Goal: Information Seeking & Learning: Learn about a topic

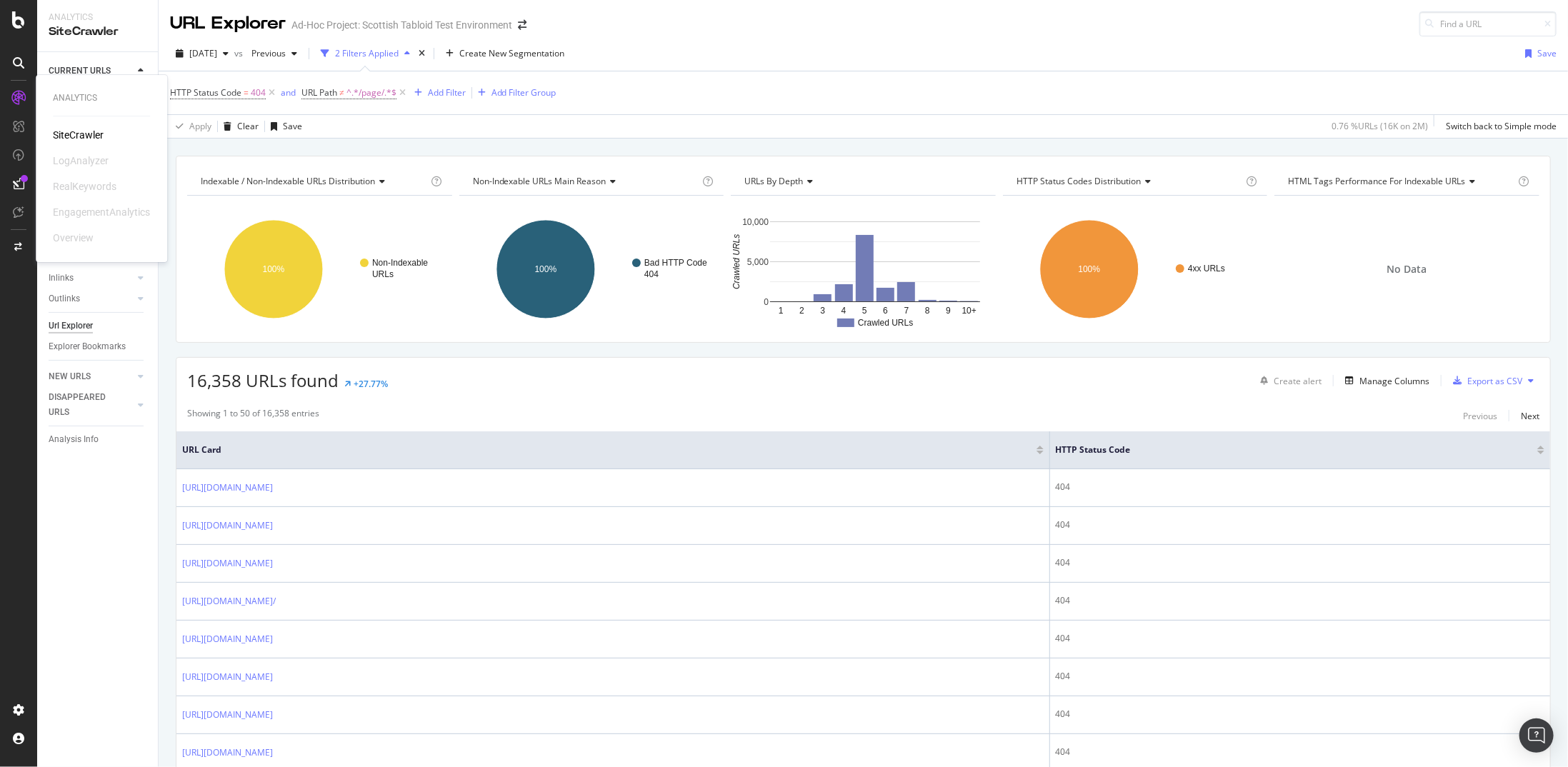
scroll to position [1156, 0]
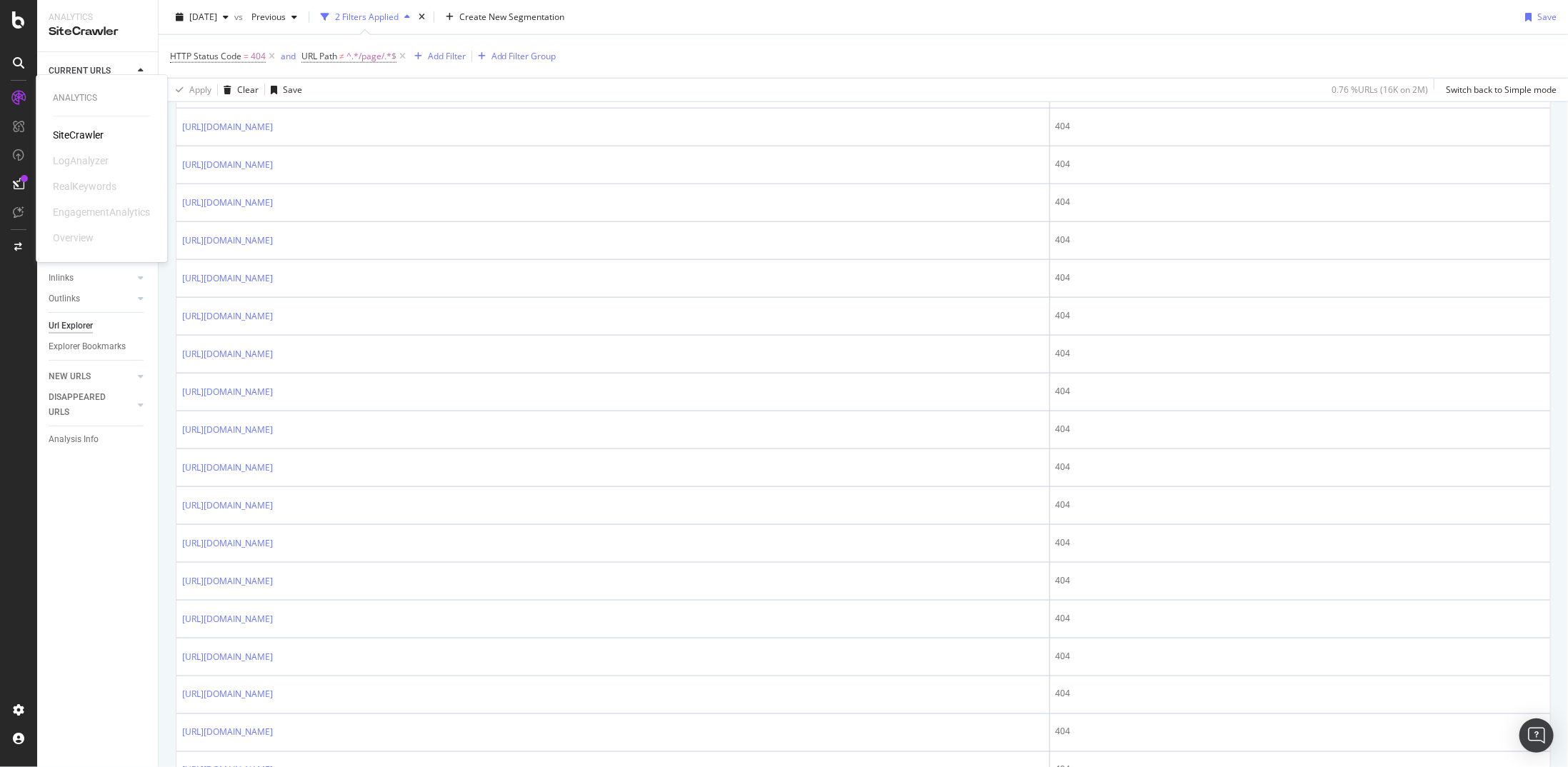
click at [83, 130] on div "SiteCrawler" at bounding box center [78, 135] width 51 height 14
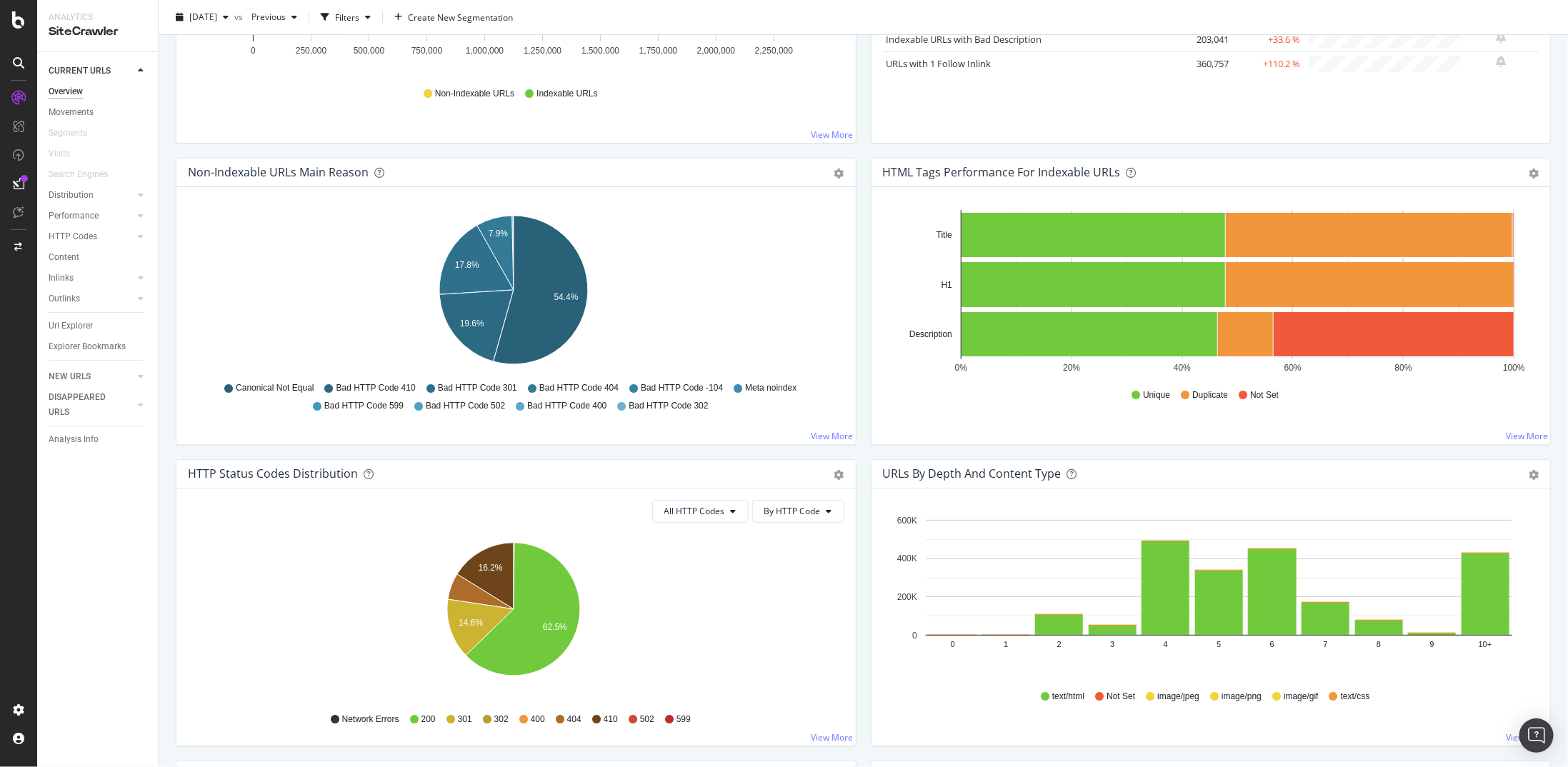
scroll to position [428, 0]
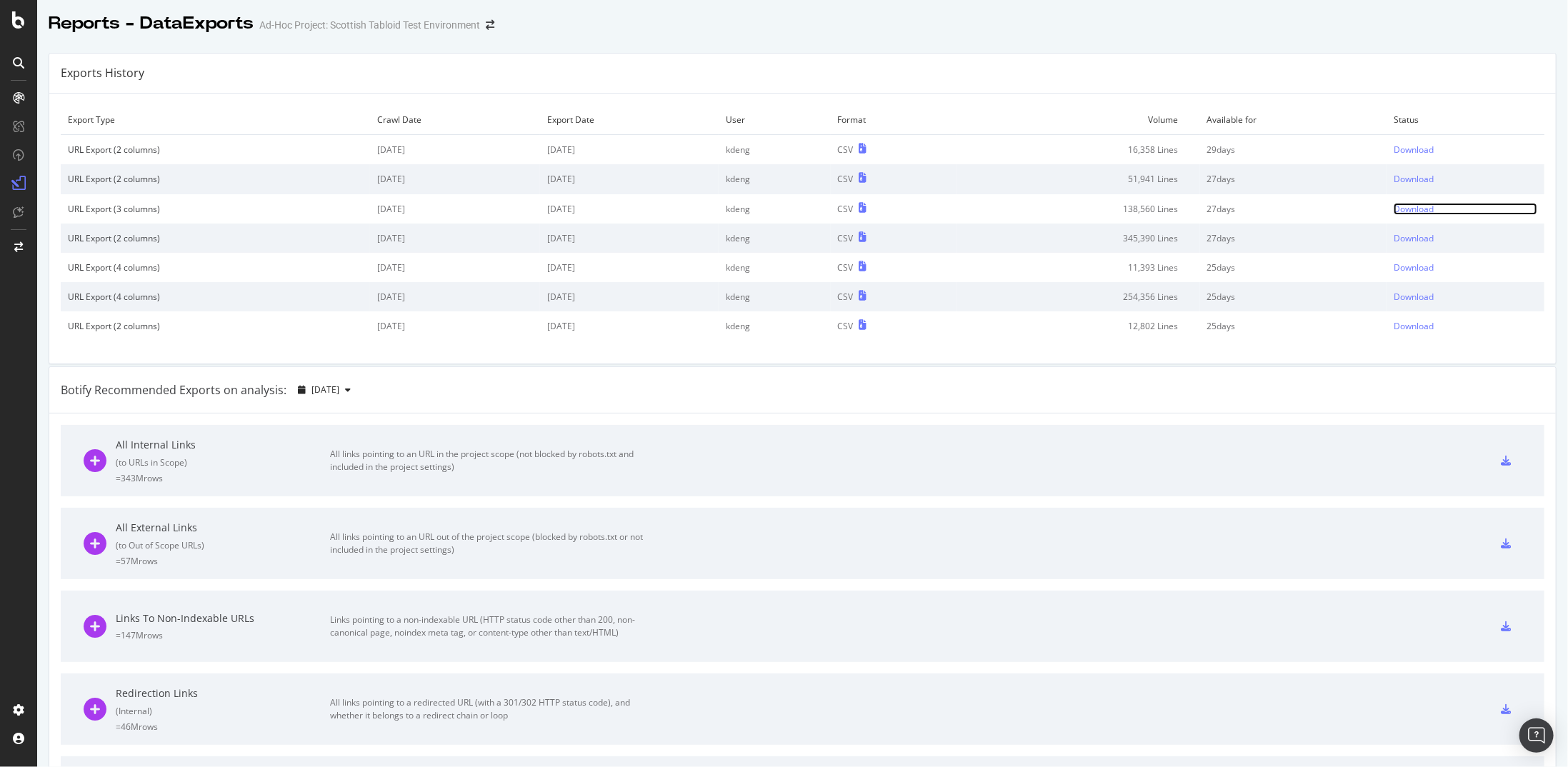
click at [1412, 207] on div "Download" at bounding box center [1414, 209] width 40 height 12
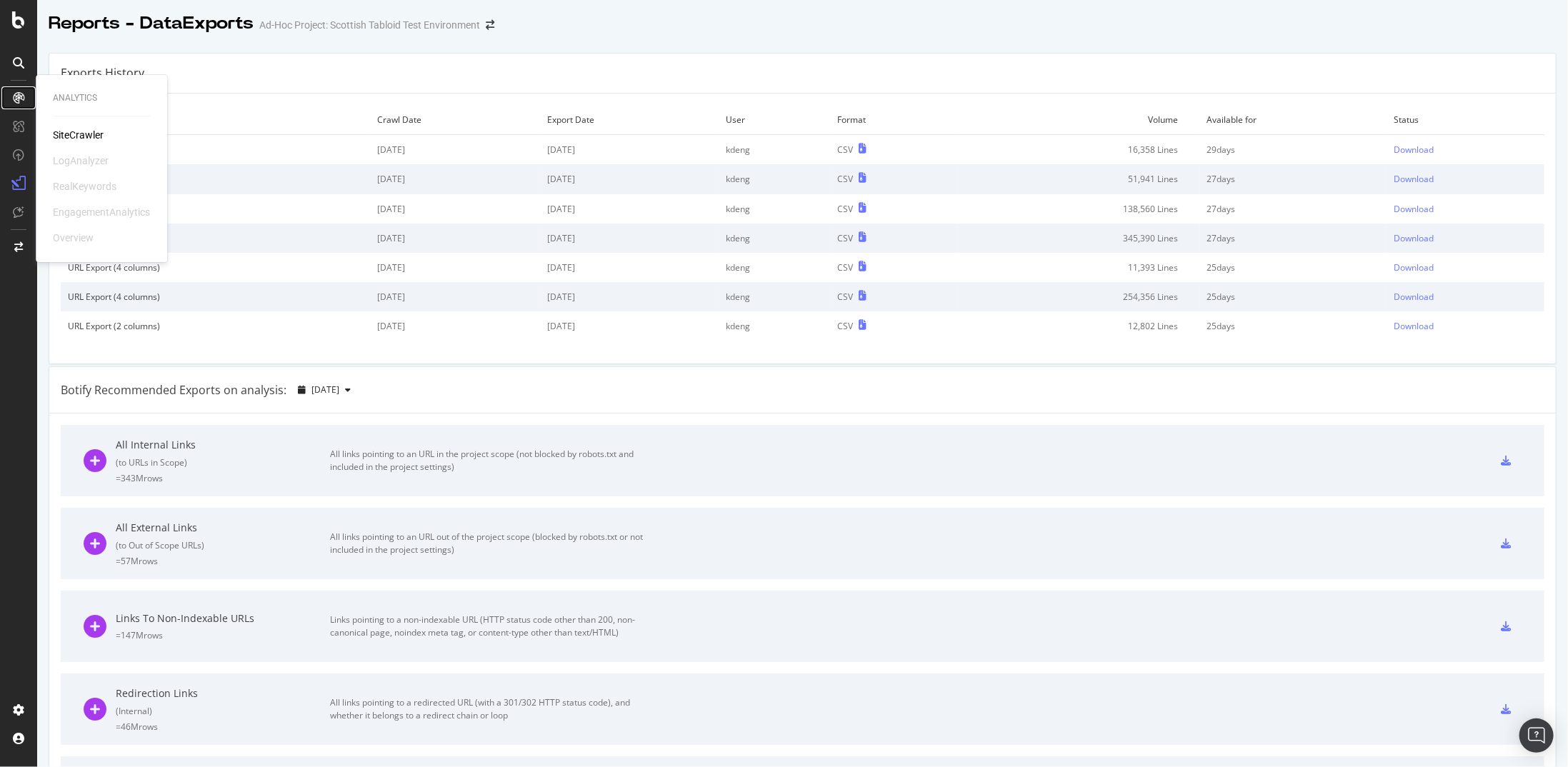
click at [13, 103] on icon at bounding box center [19, 98] width 12 height 12
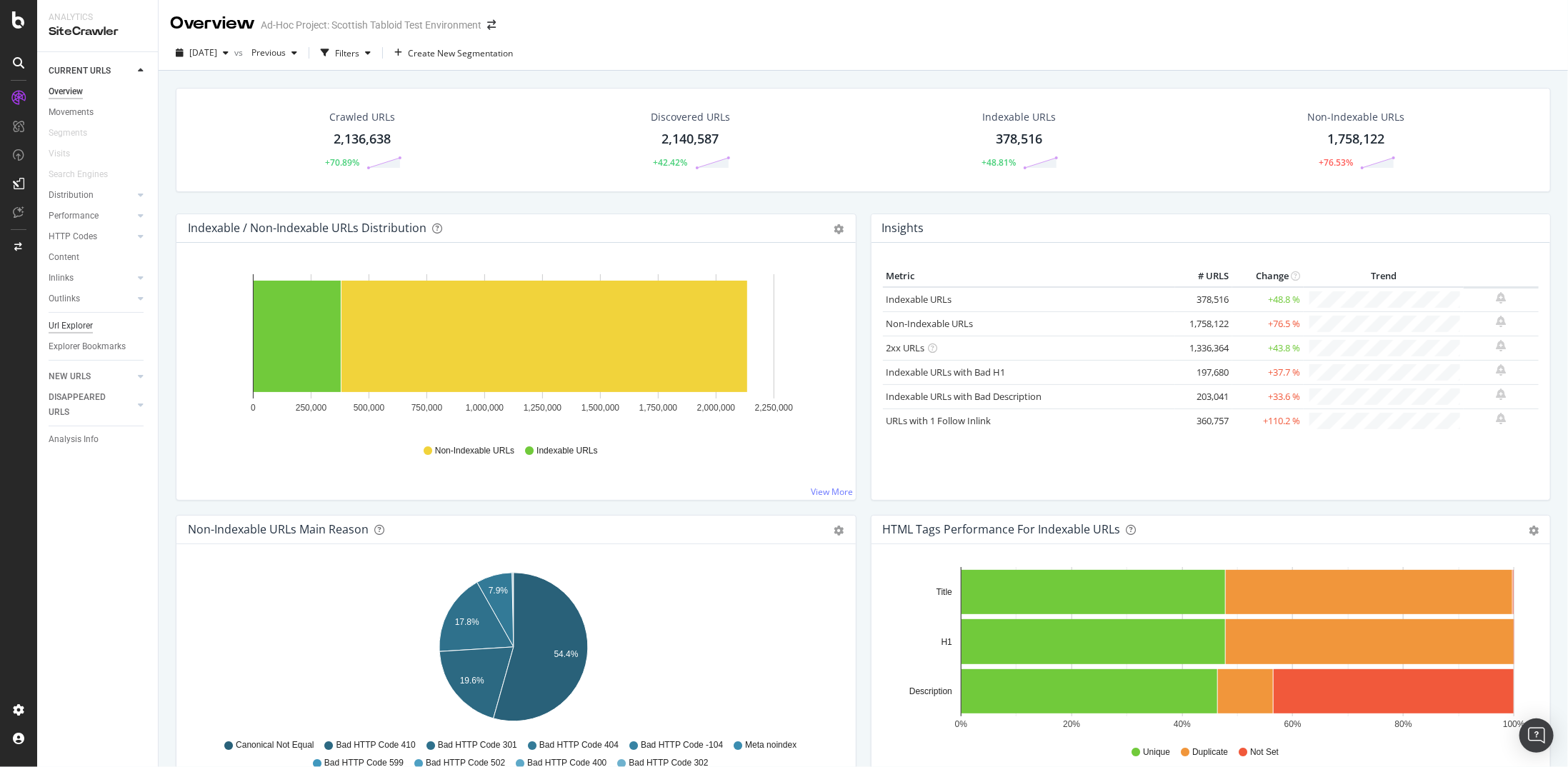
click at [84, 323] on div "Url Explorer" at bounding box center [70, 326] width 44 height 15
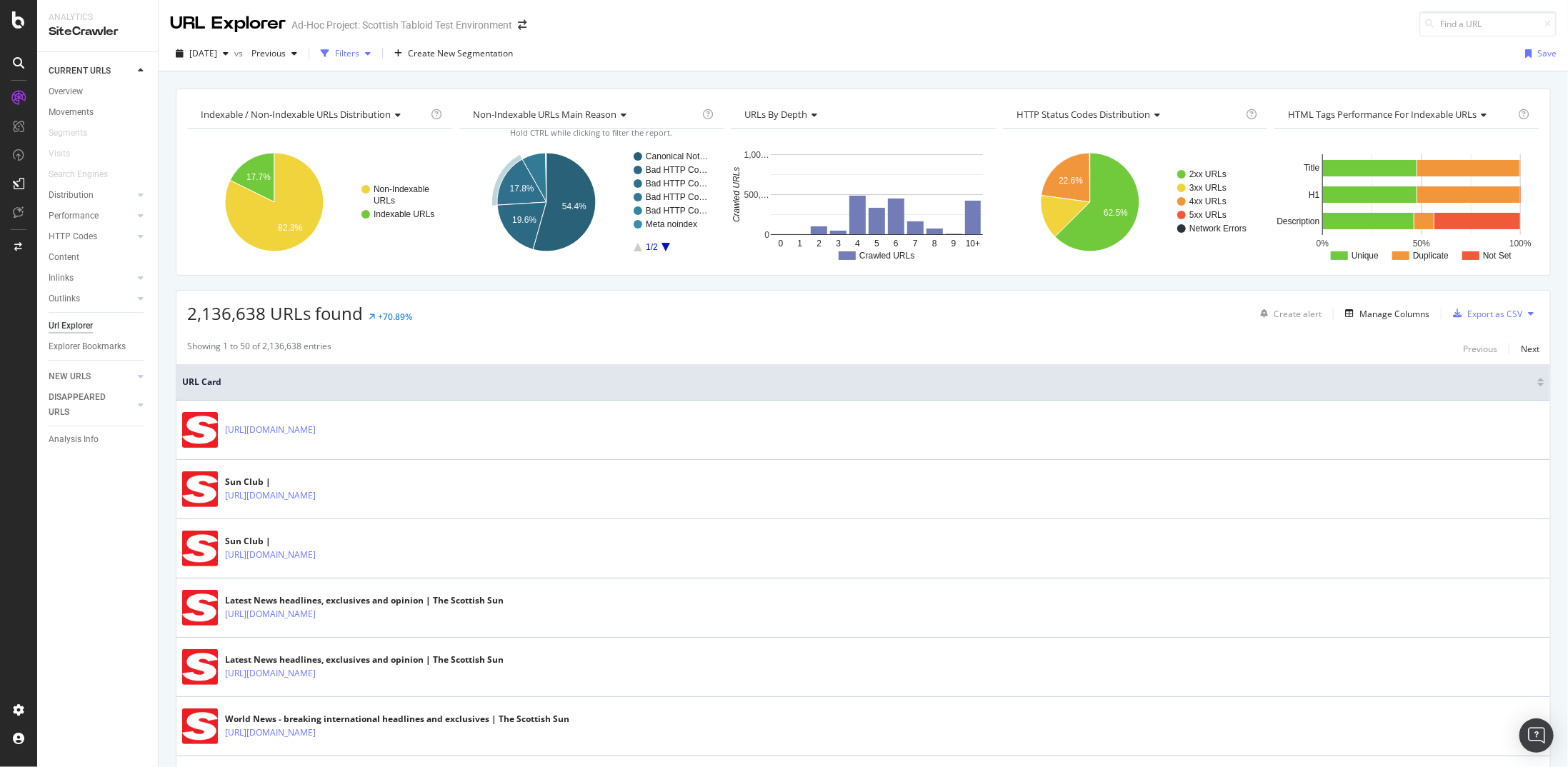
click at [360, 51] on div "Filters" at bounding box center [347, 53] width 24 height 12
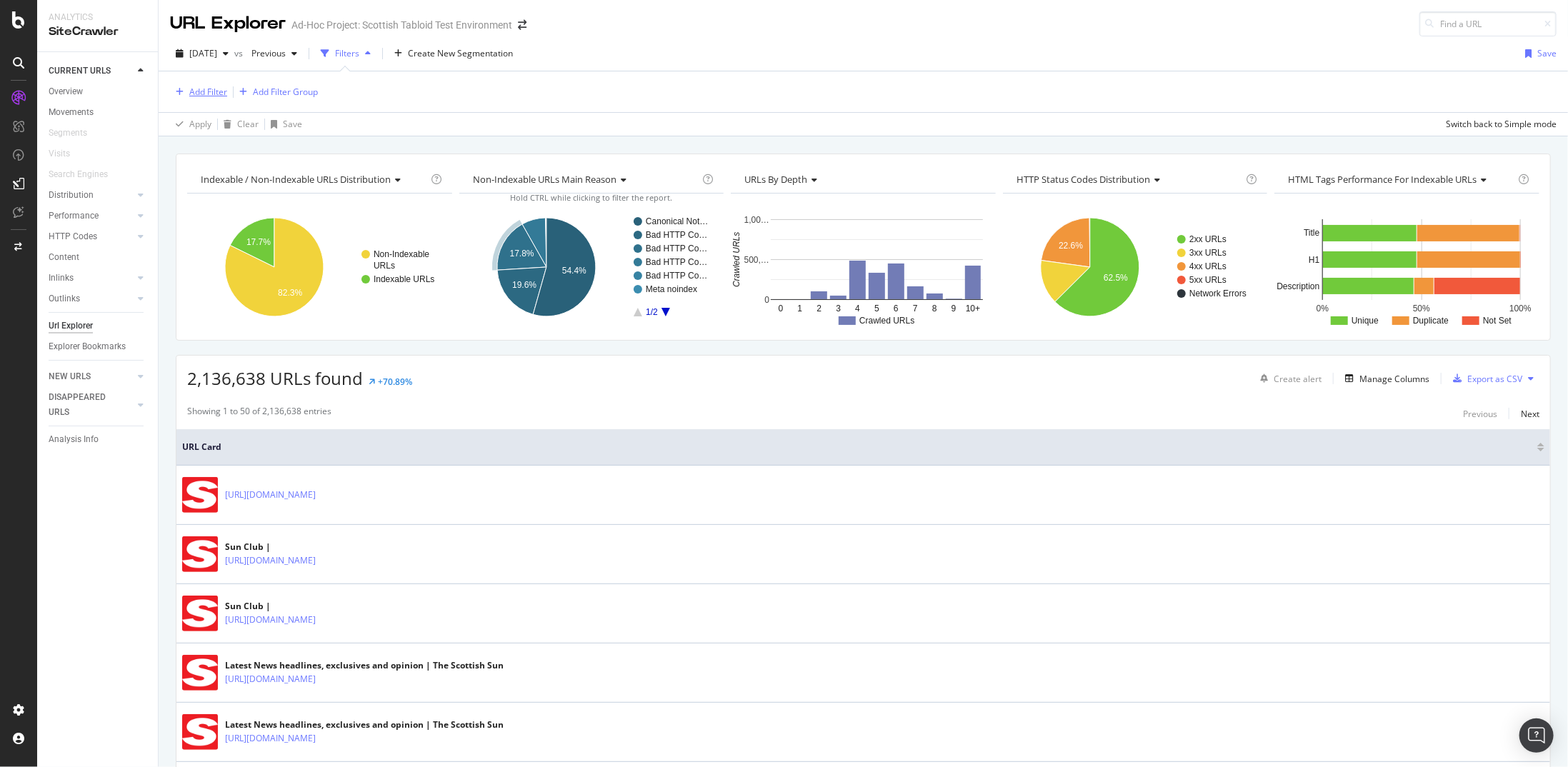
click at [216, 86] on div "Add Filter" at bounding box center [208, 91] width 38 height 12
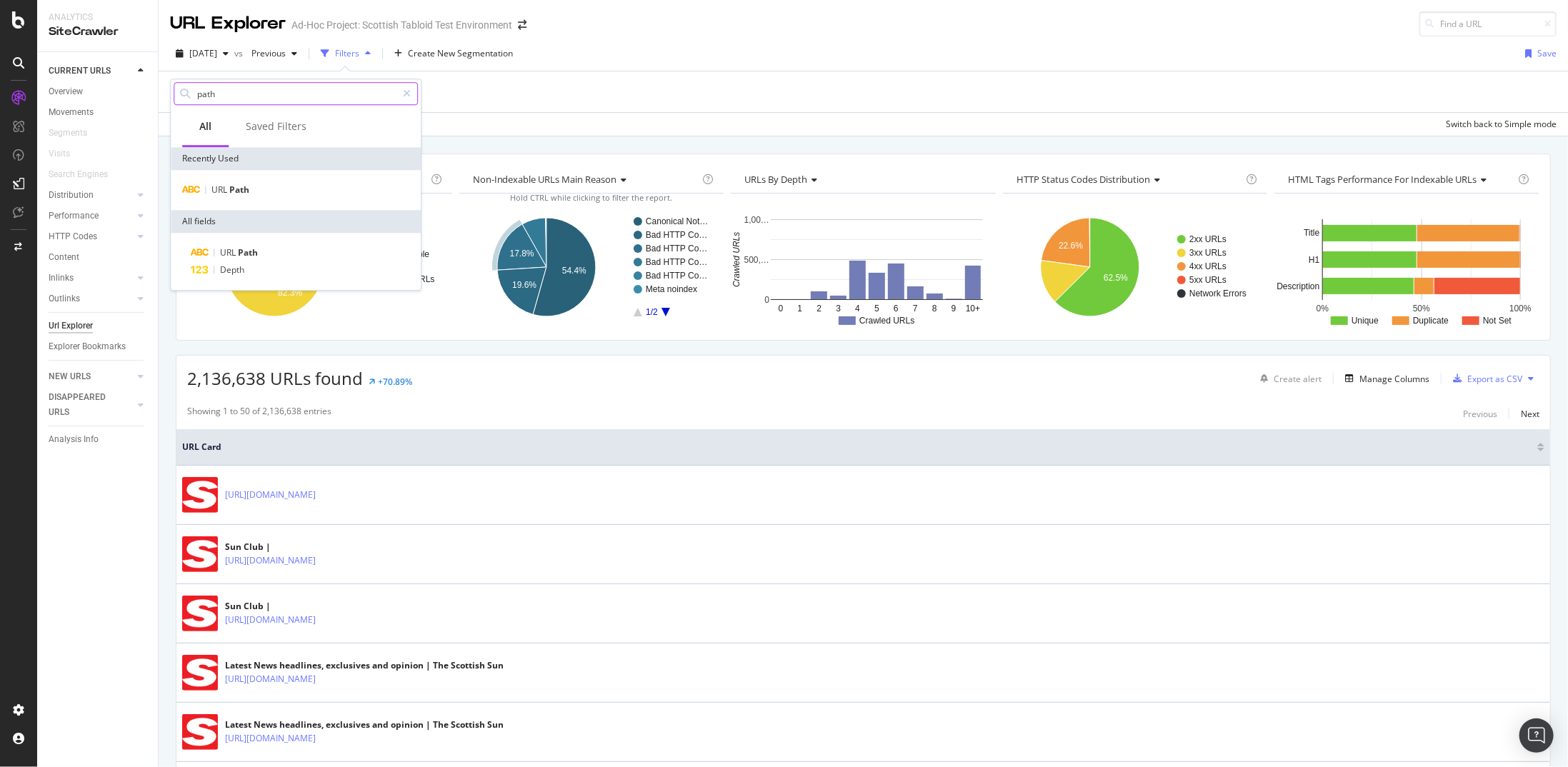
drag, startPoint x: 242, startPoint y: 92, endPoint x: 191, endPoint y: 90, distance: 51.0
click at [191, 90] on div "path" at bounding box center [295, 94] width 244 height 23
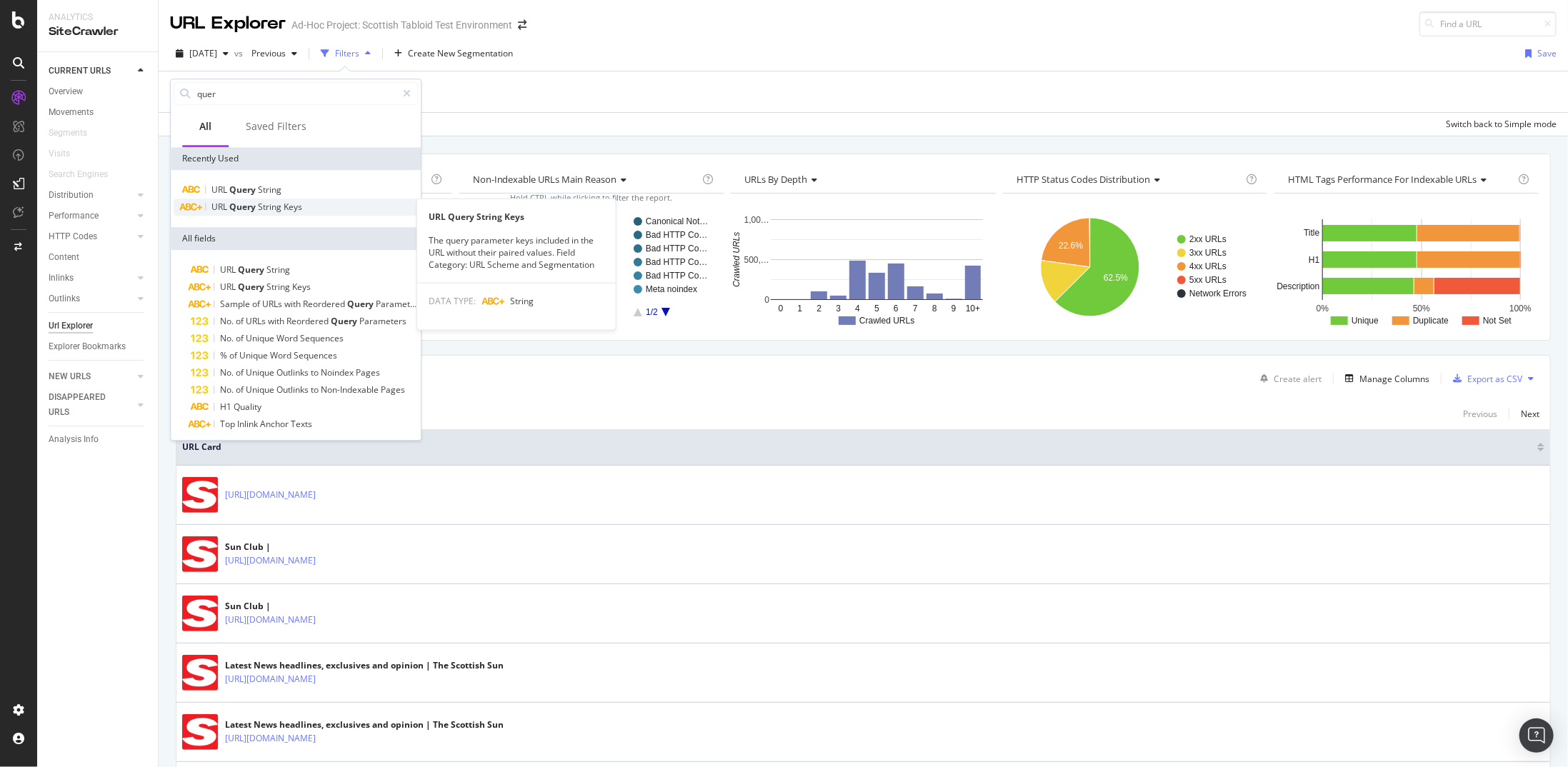
type input "quer"
click at [309, 209] on div "URL Query String Keys" at bounding box center [295, 207] width 244 height 17
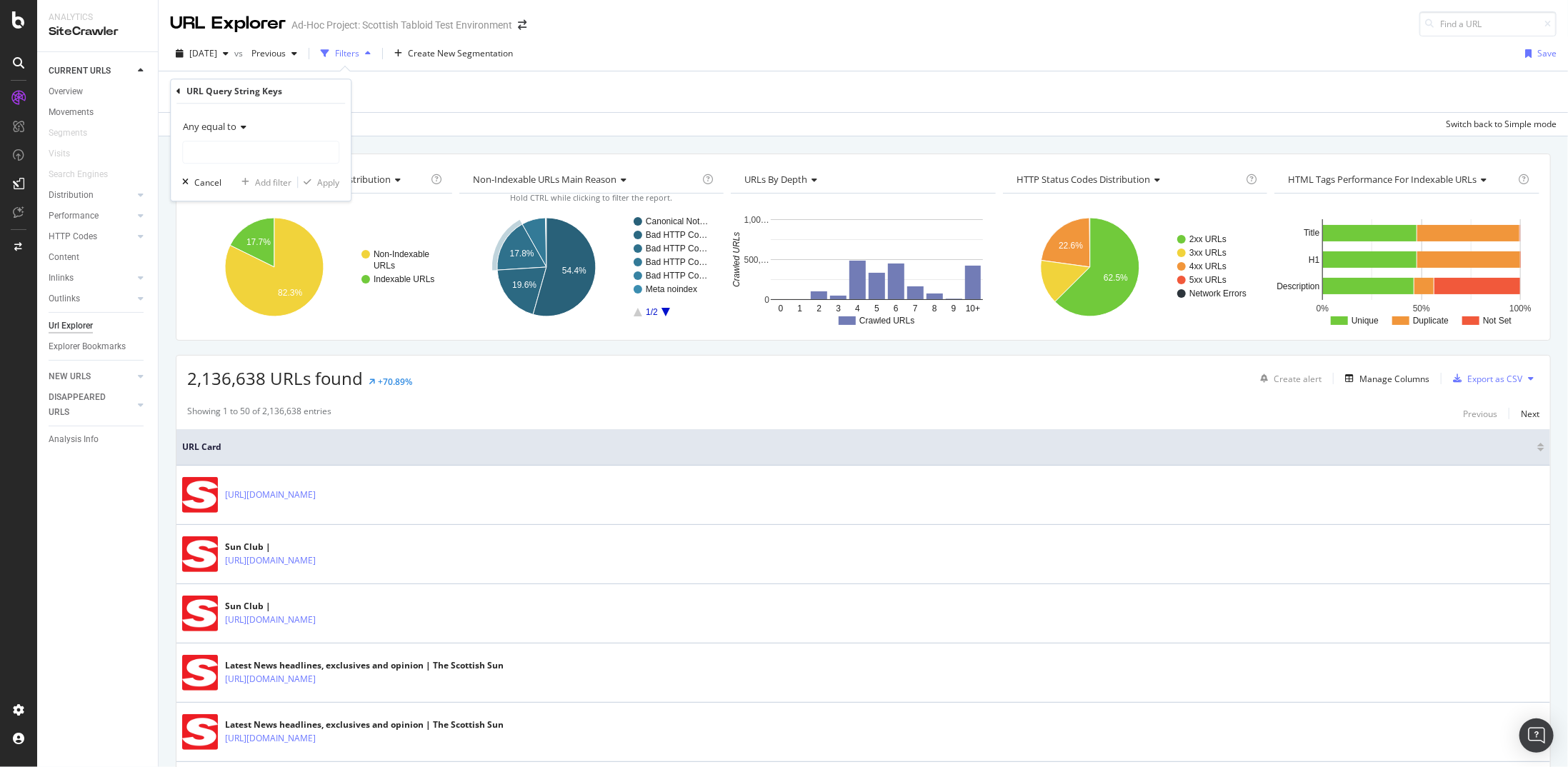
click at [233, 131] on span "Any equal to" at bounding box center [210, 127] width 54 height 13
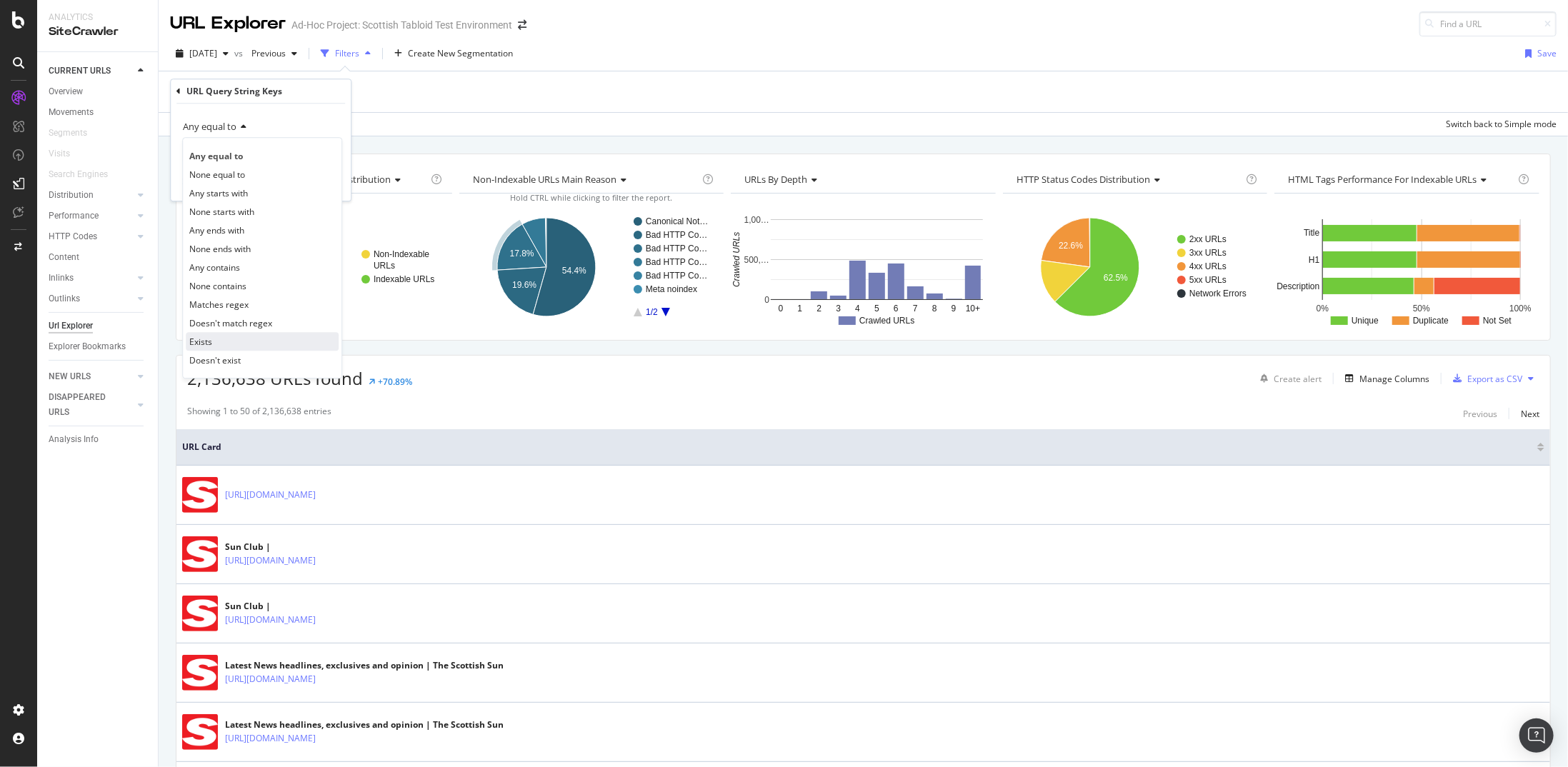
click at [226, 332] on div "Exists" at bounding box center [262, 341] width 153 height 19
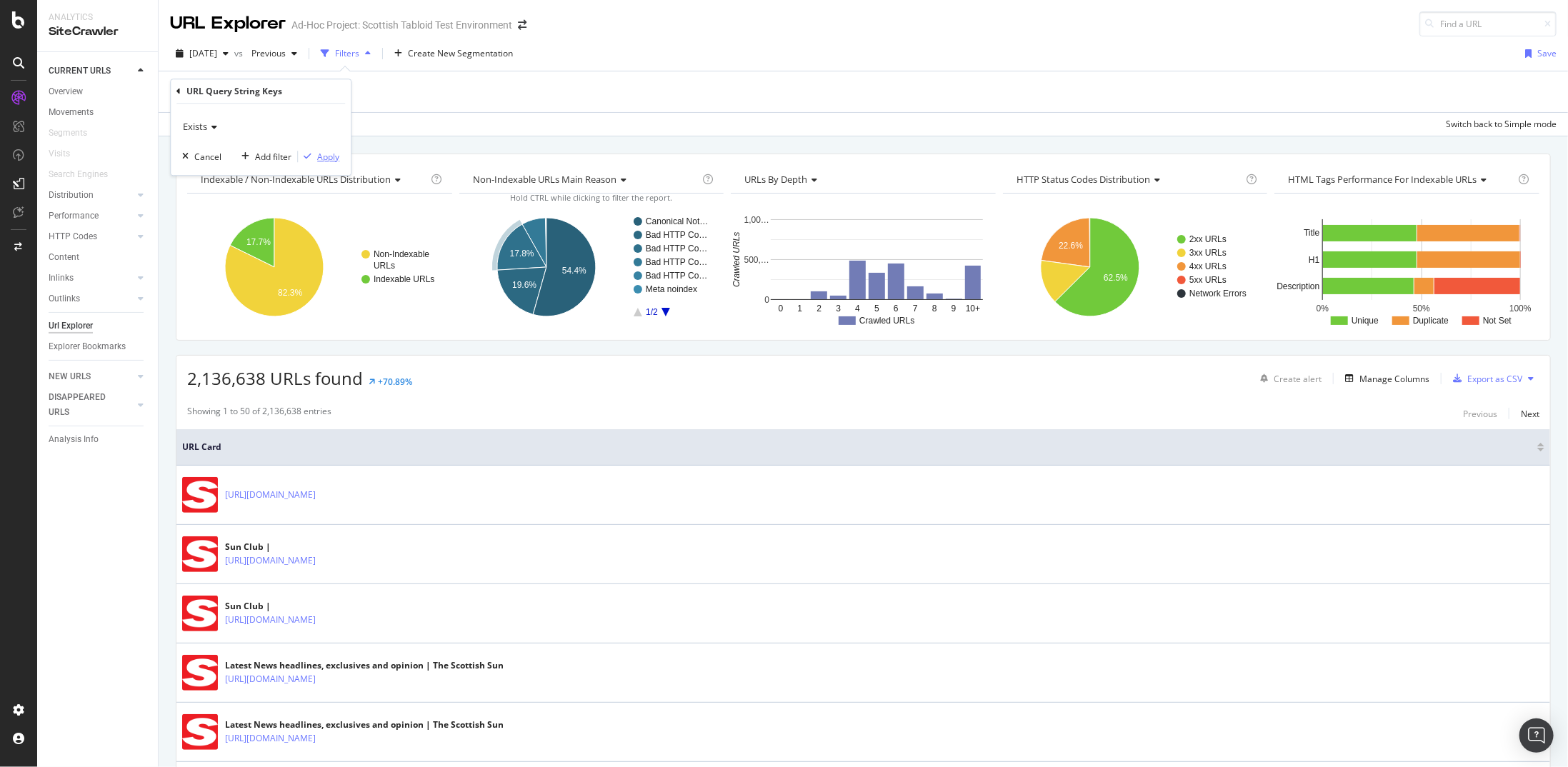
click at [329, 152] on div "Apply" at bounding box center [328, 157] width 22 height 12
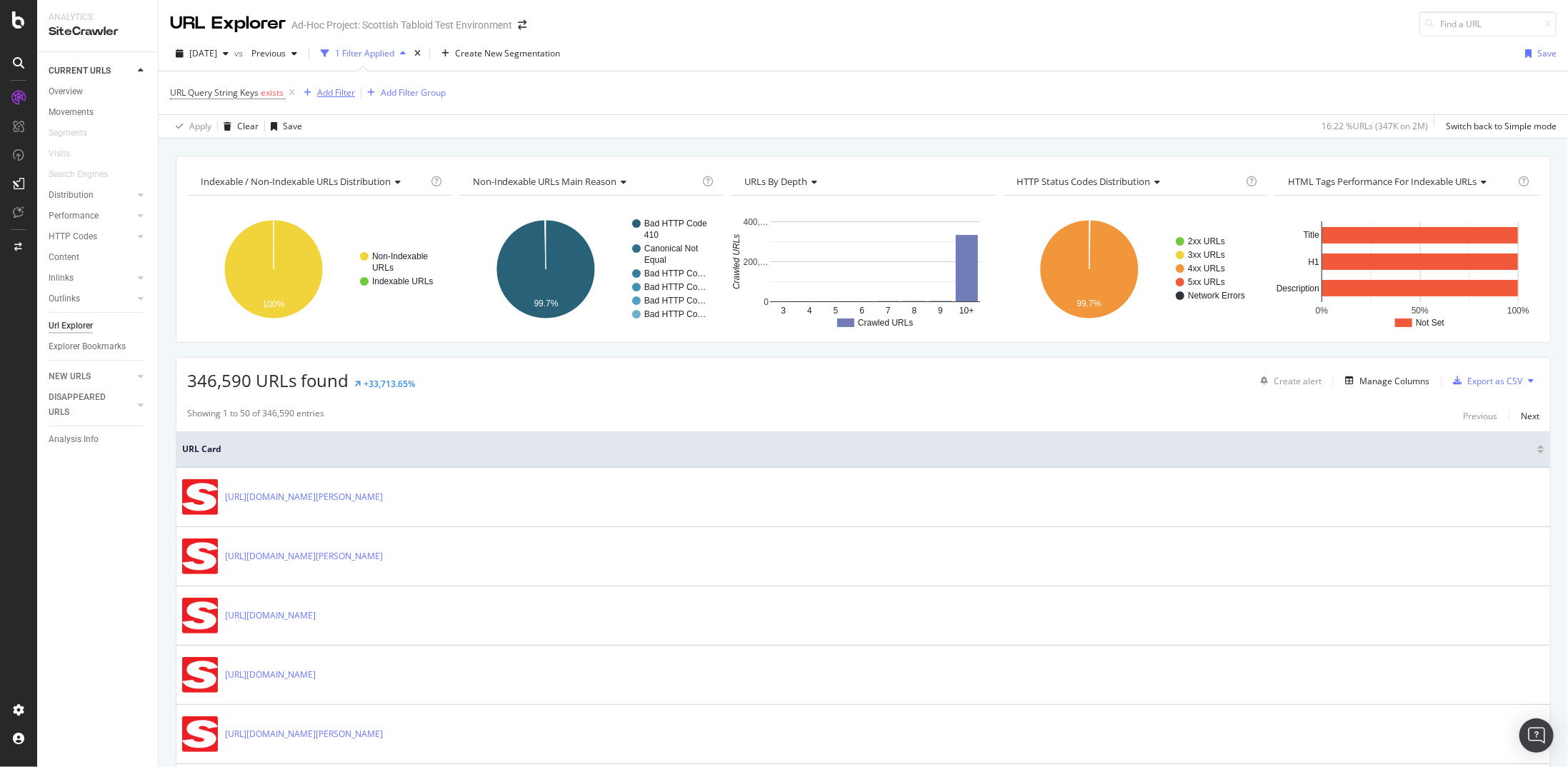
click at [343, 96] on div "Add Filter" at bounding box center [336, 92] width 38 height 12
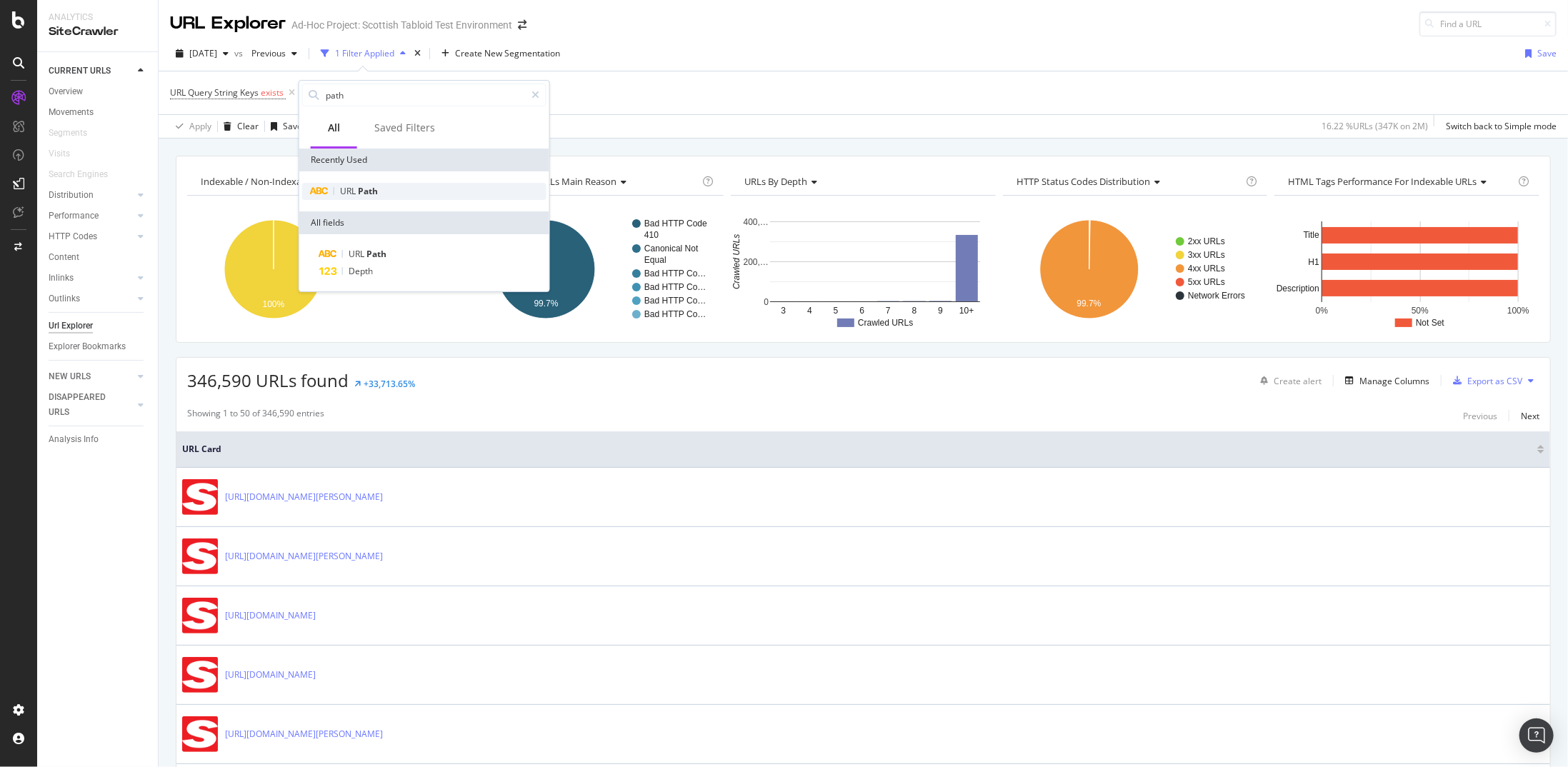
type input "path"
click at [384, 186] on div "URL Path" at bounding box center [424, 191] width 244 height 17
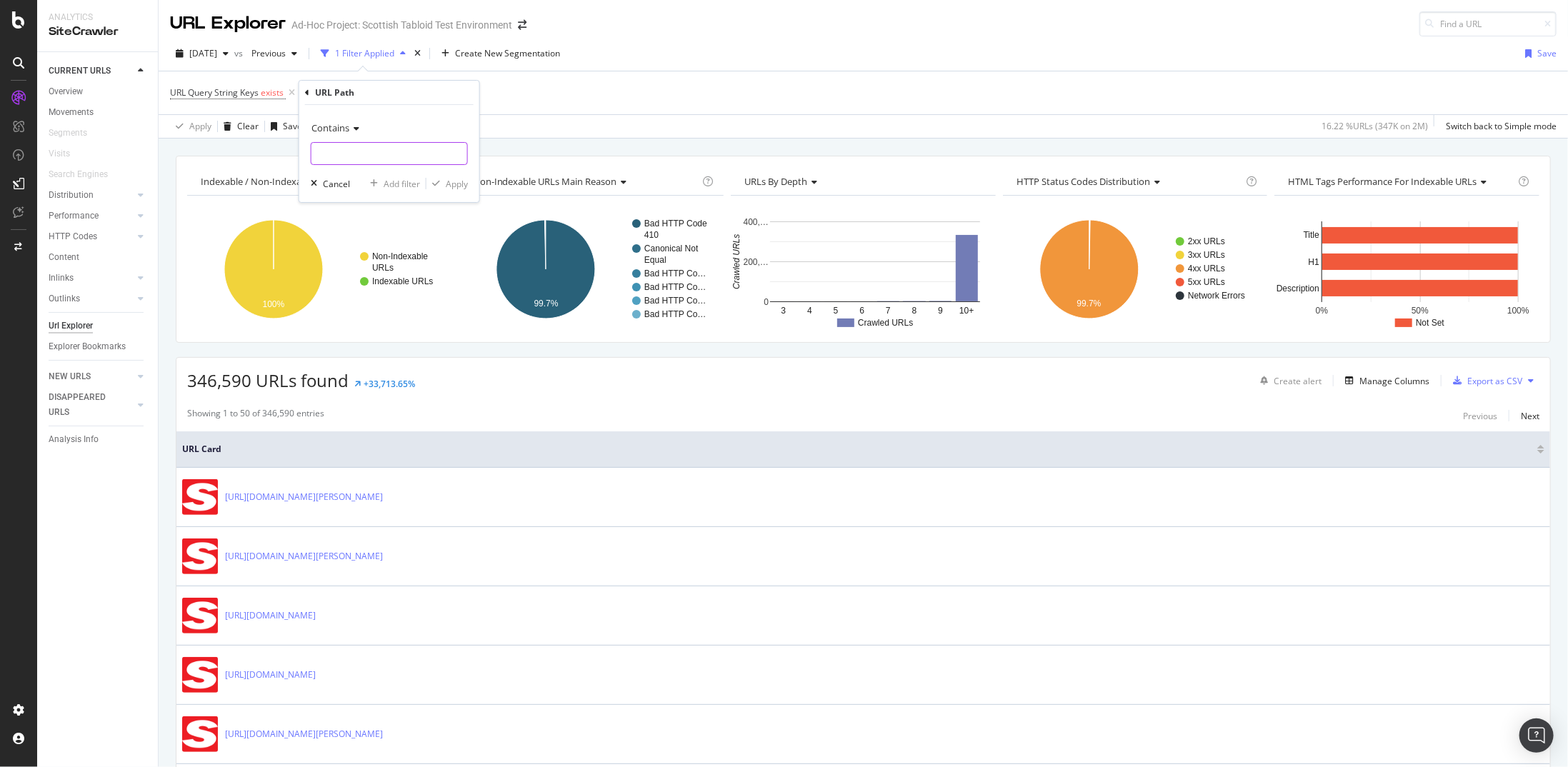
click at [341, 154] on input "text" at bounding box center [389, 154] width 156 height 23
type input "s="
click at [461, 185] on div "Apply" at bounding box center [457, 183] width 22 height 12
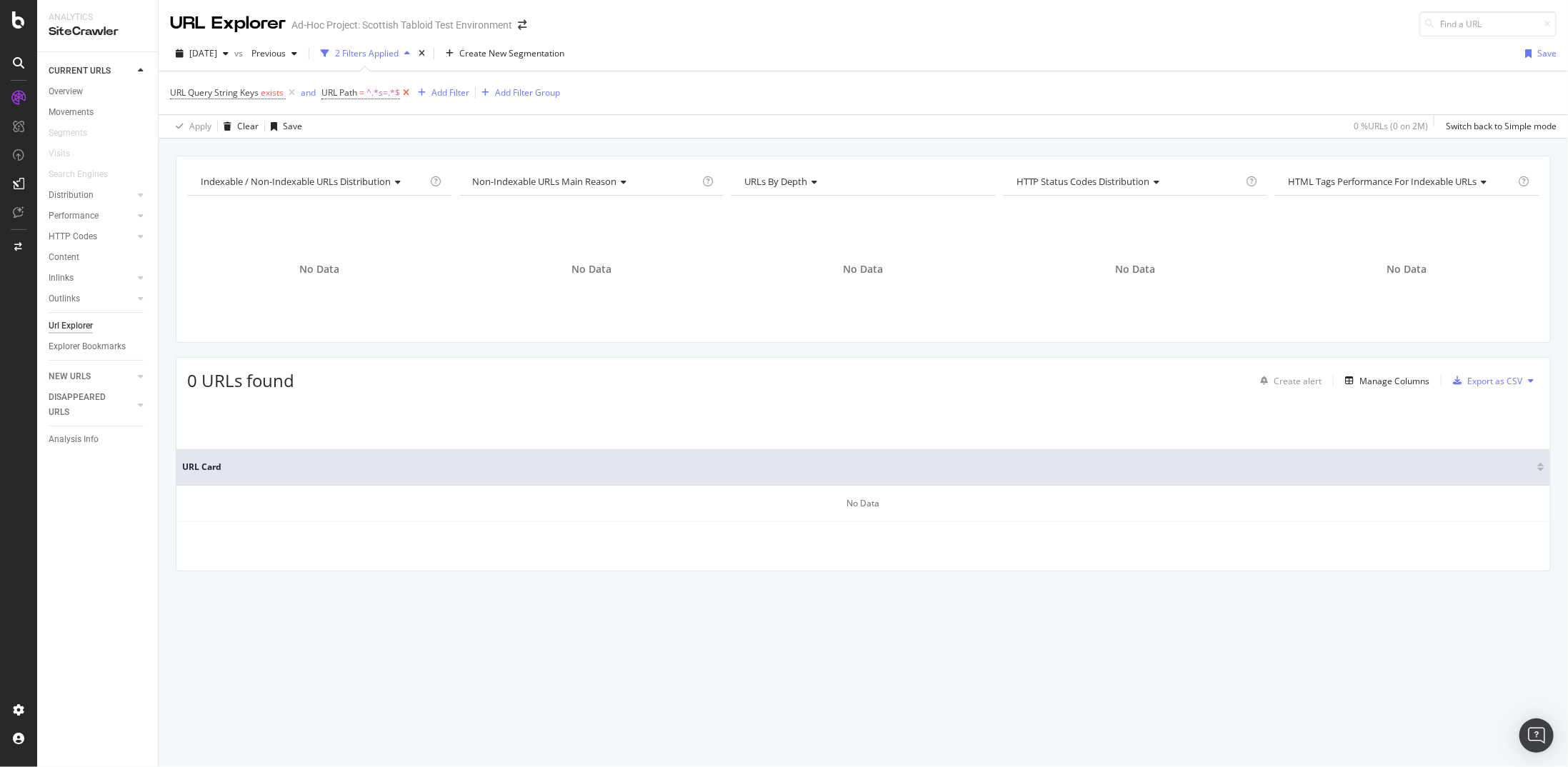
click at [406, 95] on icon at bounding box center [406, 93] width 12 height 14
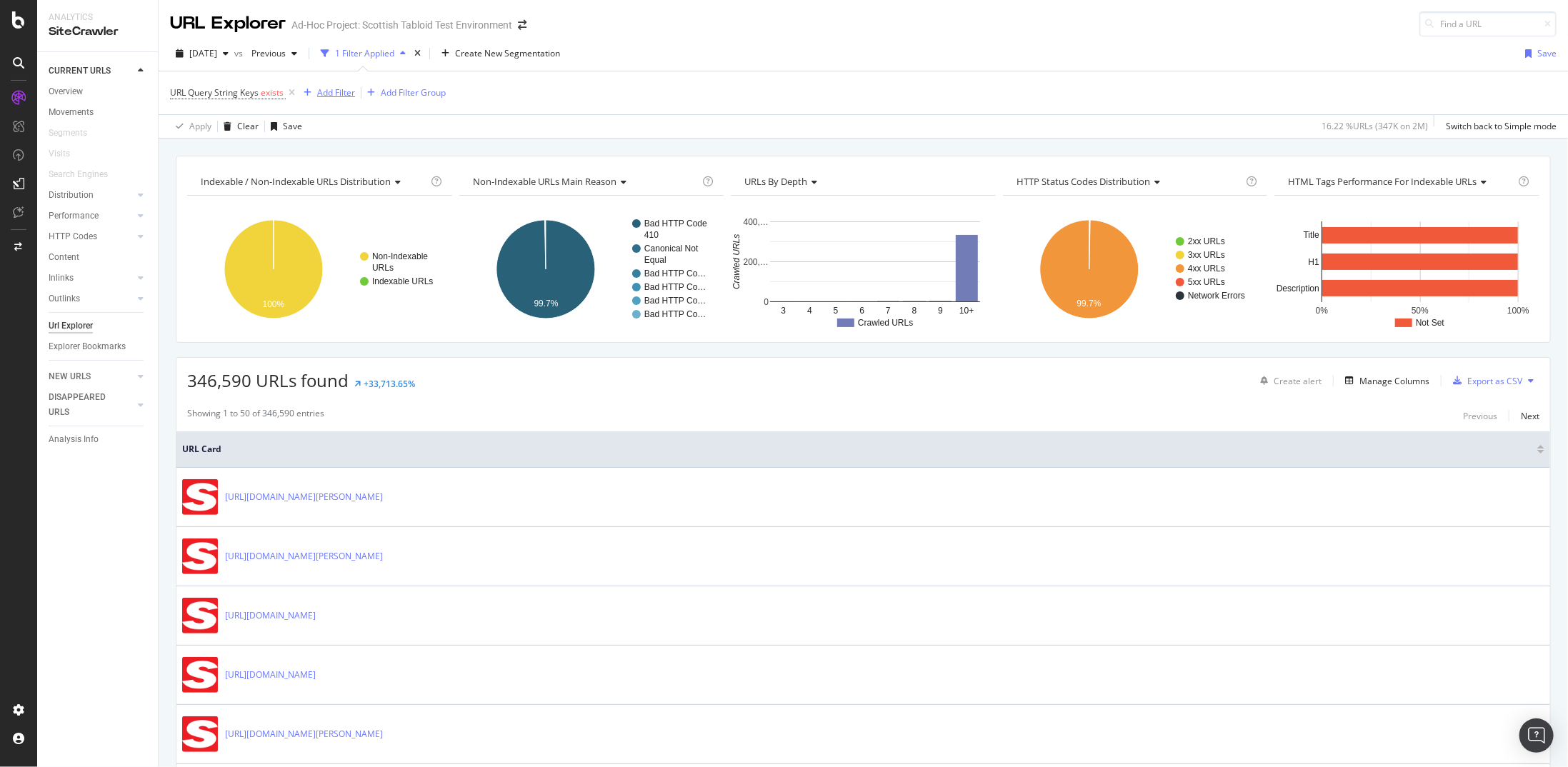
click at [341, 95] on div "Add Filter" at bounding box center [336, 92] width 38 height 12
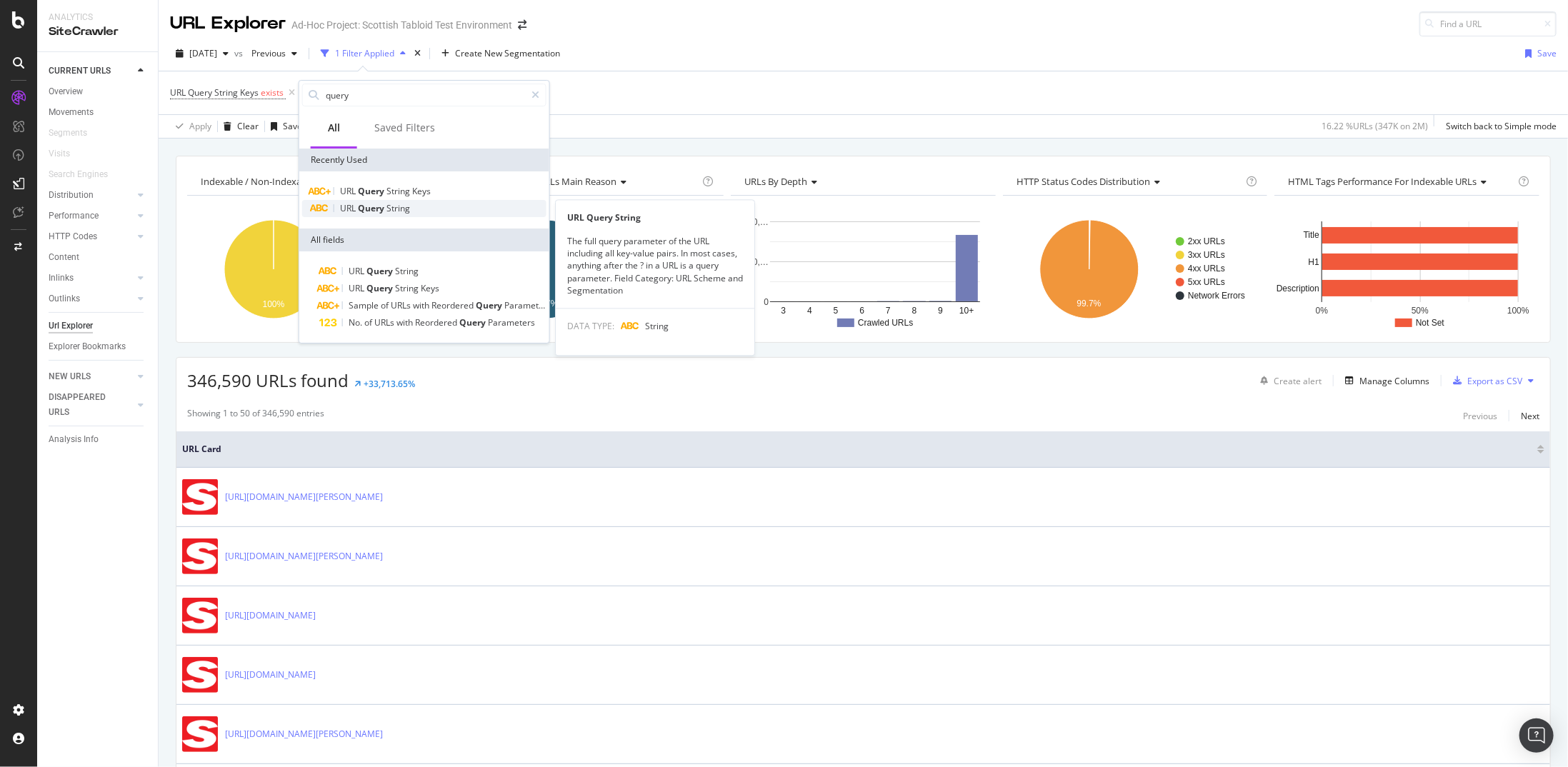
type input "query"
click at [400, 207] on span "String" at bounding box center [398, 208] width 24 height 12
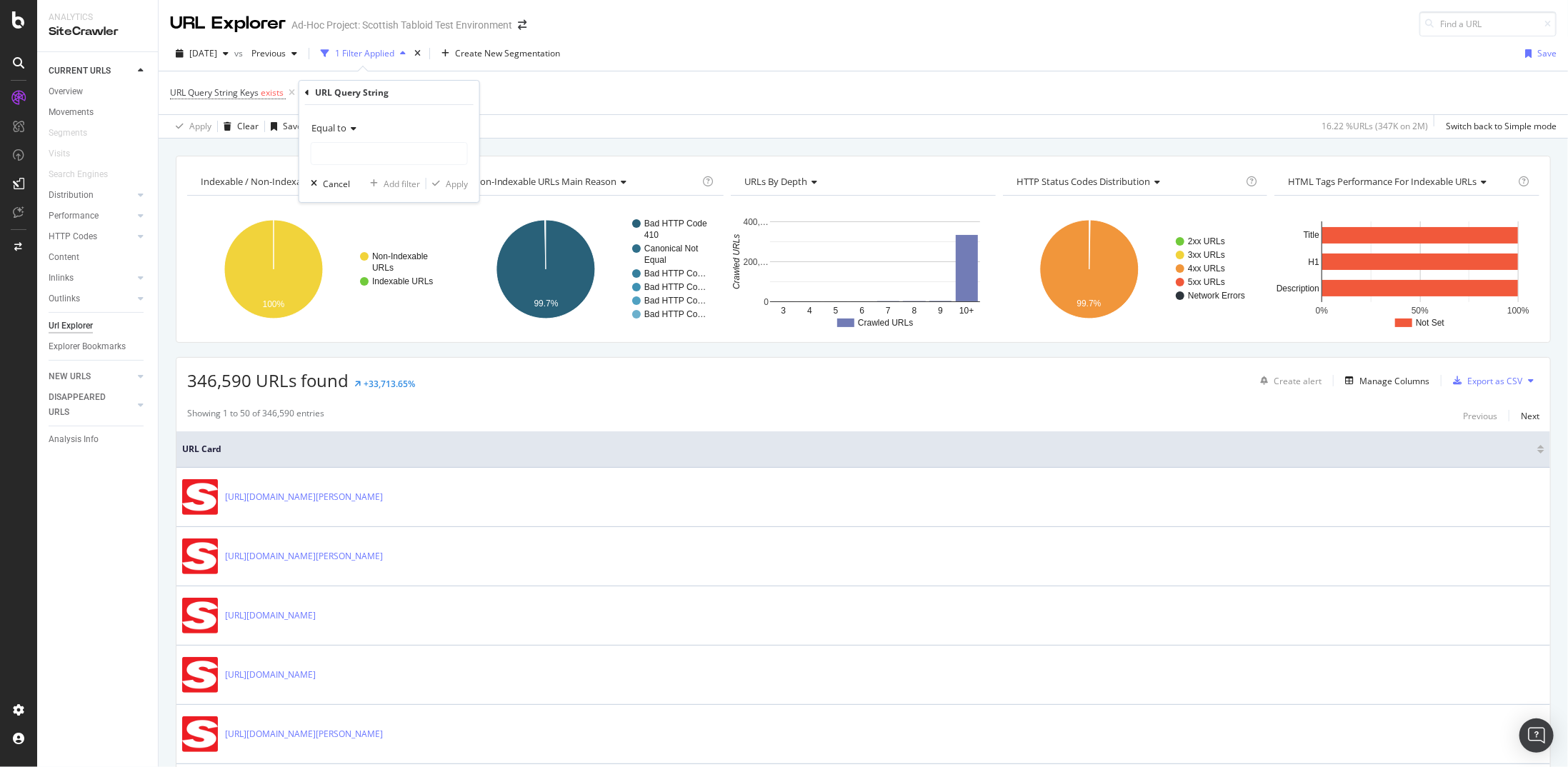
click at [350, 130] on icon at bounding box center [352, 128] width 10 height 9
click at [366, 272] on div "Contains" at bounding box center [390, 269] width 153 height 19
click at [344, 159] on input "text" at bounding box center [389, 154] width 156 height 23
type input "s="
click at [447, 183] on div "Apply" at bounding box center [457, 183] width 22 height 12
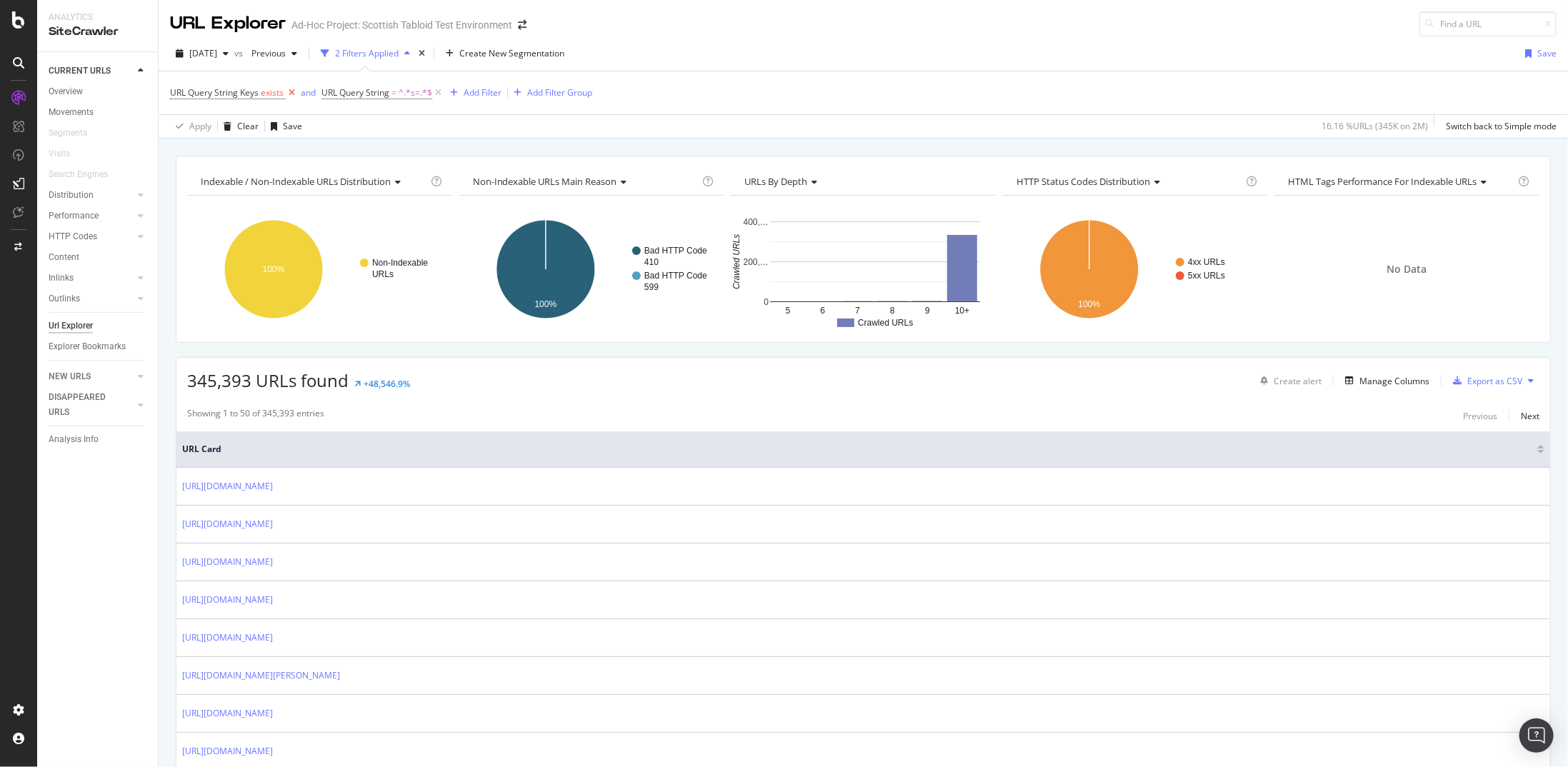
click at [294, 94] on icon at bounding box center [292, 93] width 12 height 14
click at [1386, 375] on div "Manage Columns" at bounding box center [1395, 381] width 70 height 12
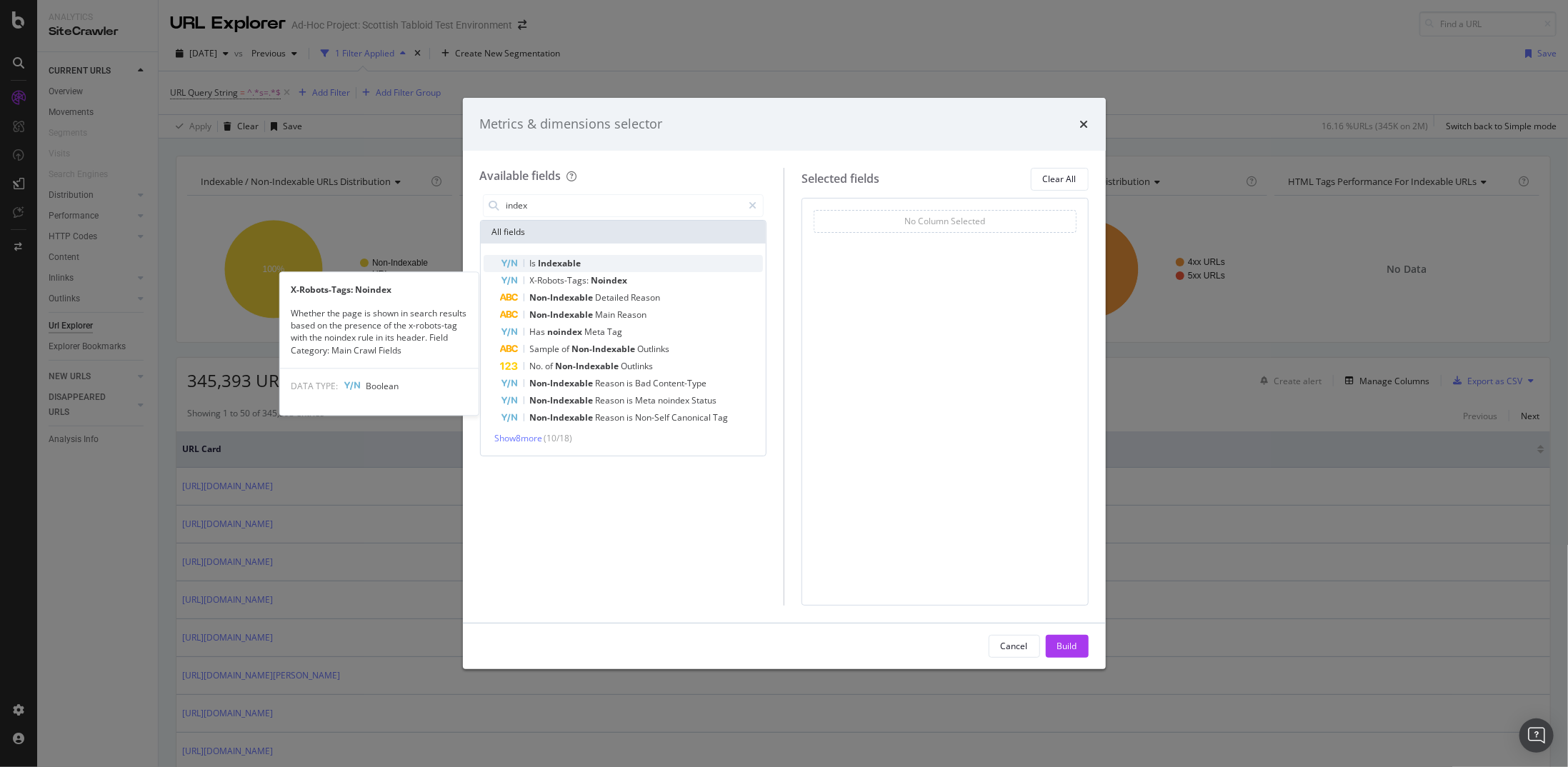
type input "index"
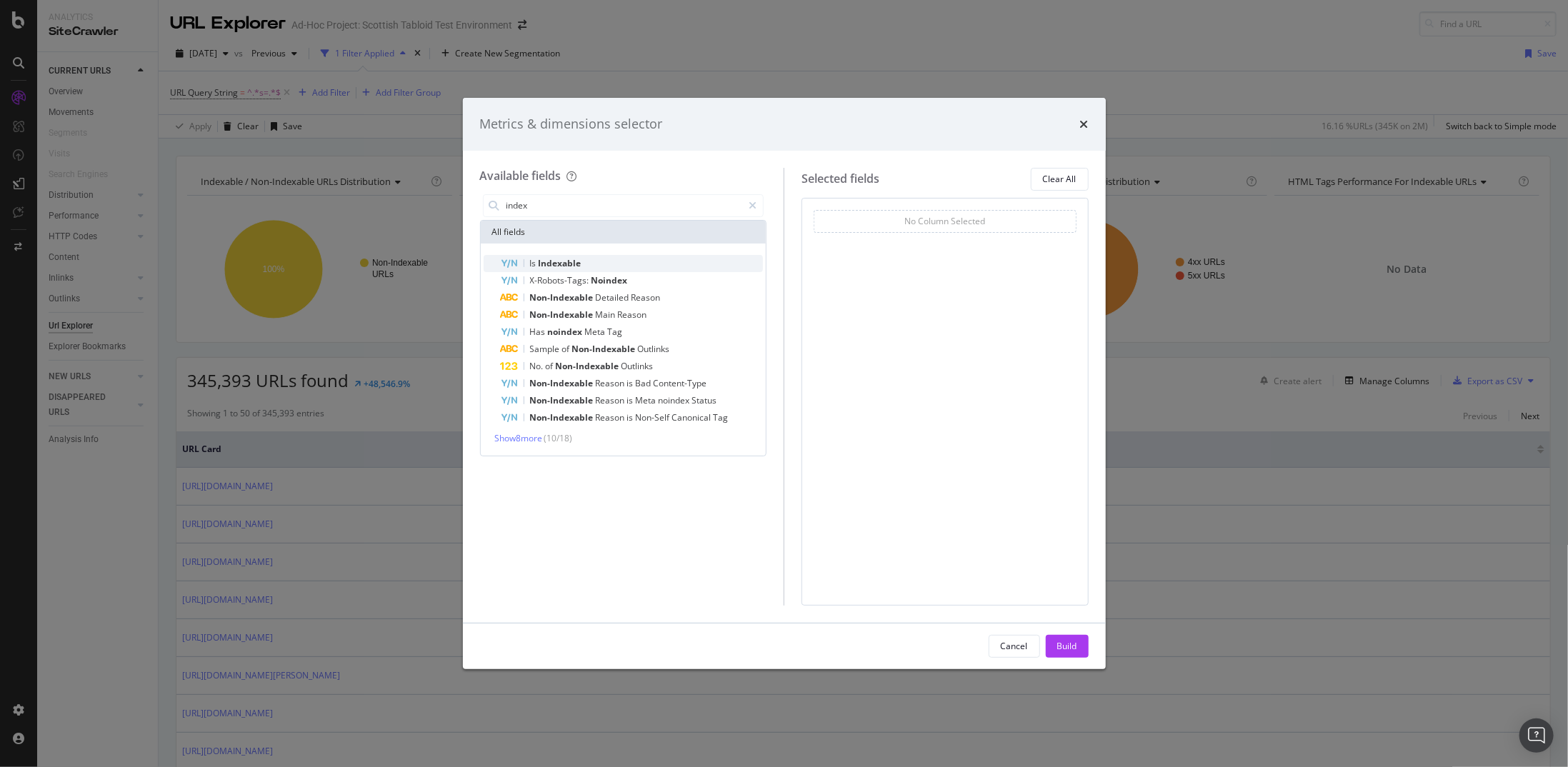
click at [663, 267] on div "Is Indexable" at bounding box center [632, 264] width 263 height 17
click at [1071, 649] on div "Build" at bounding box center [1068, 646] width 20 height 12
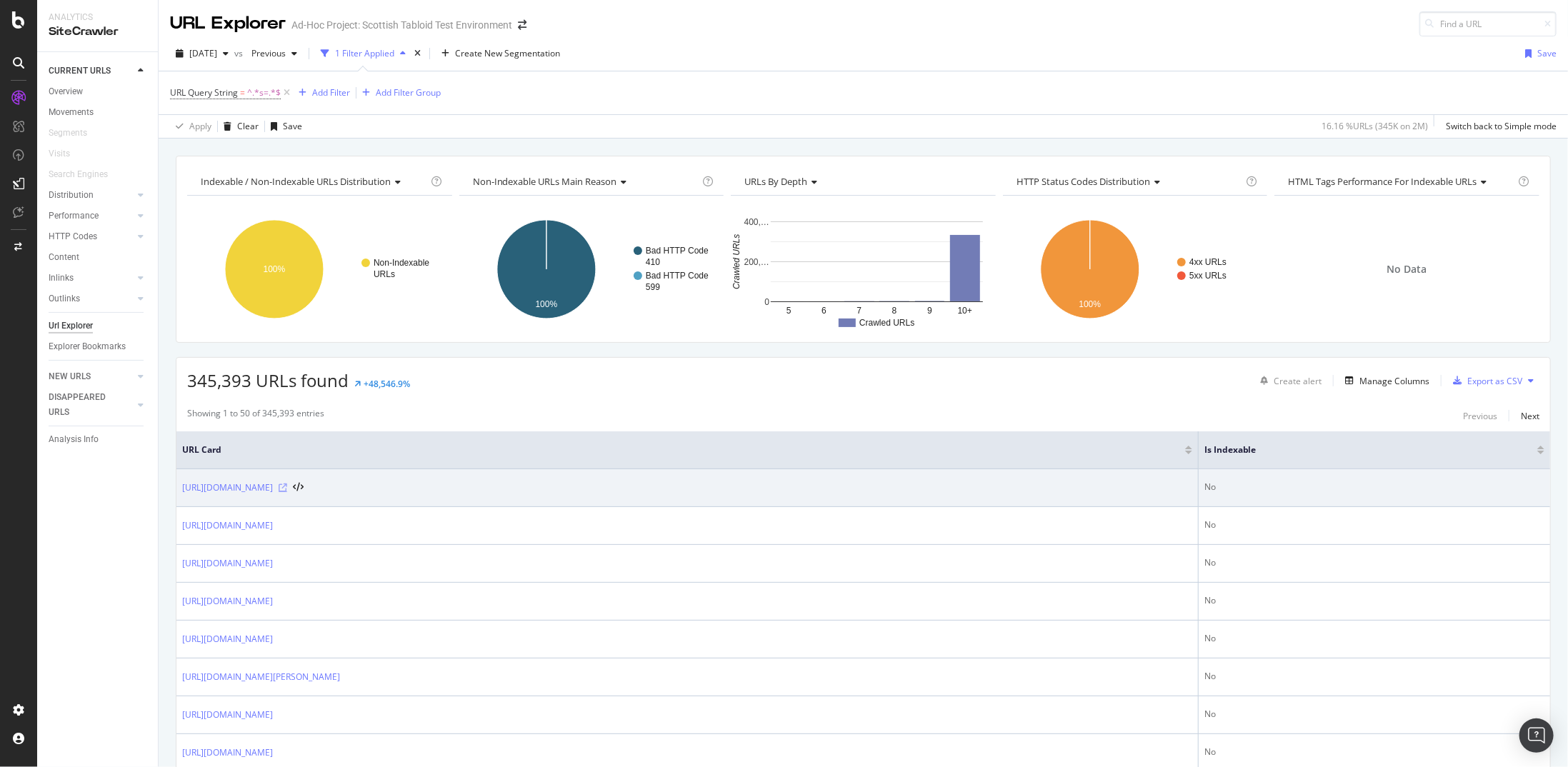
click at [287, 485] on icon at bounding box center [283, 488] width 9 height 9
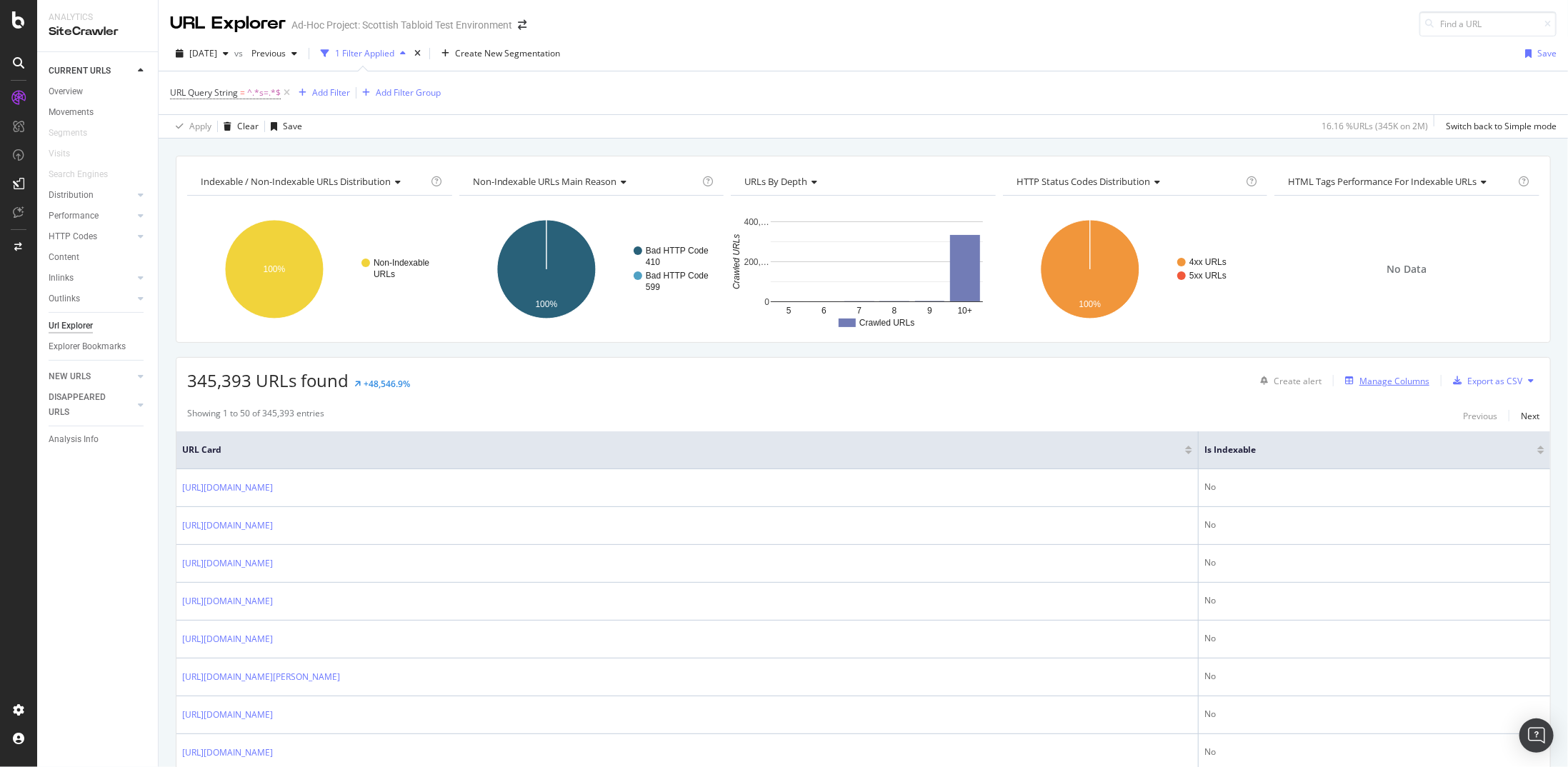
click at [1401, 378] on div "Manage Columns" at bounding box center [1395, 381] width 70 height 12
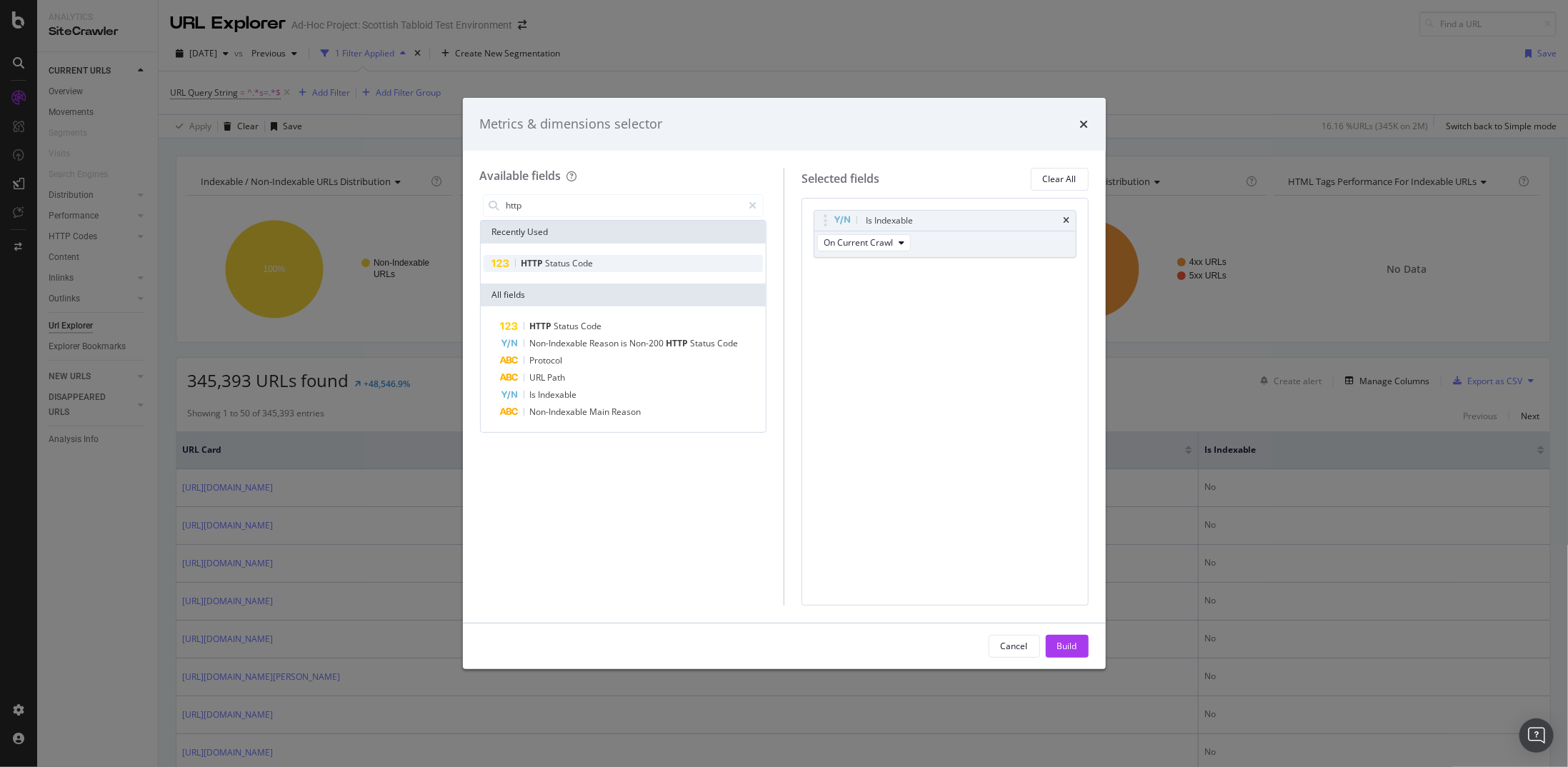
click at [610, 255] on div "HTTP Status Code" at bounding box center [624, 264] width 280 height 17
click at [1068, 222] on icon "times" at bounding box center [1067, 220] width 7 height 9
click at [553, 206] on input "http" at bounding box center [624, 206] width 238 height 22
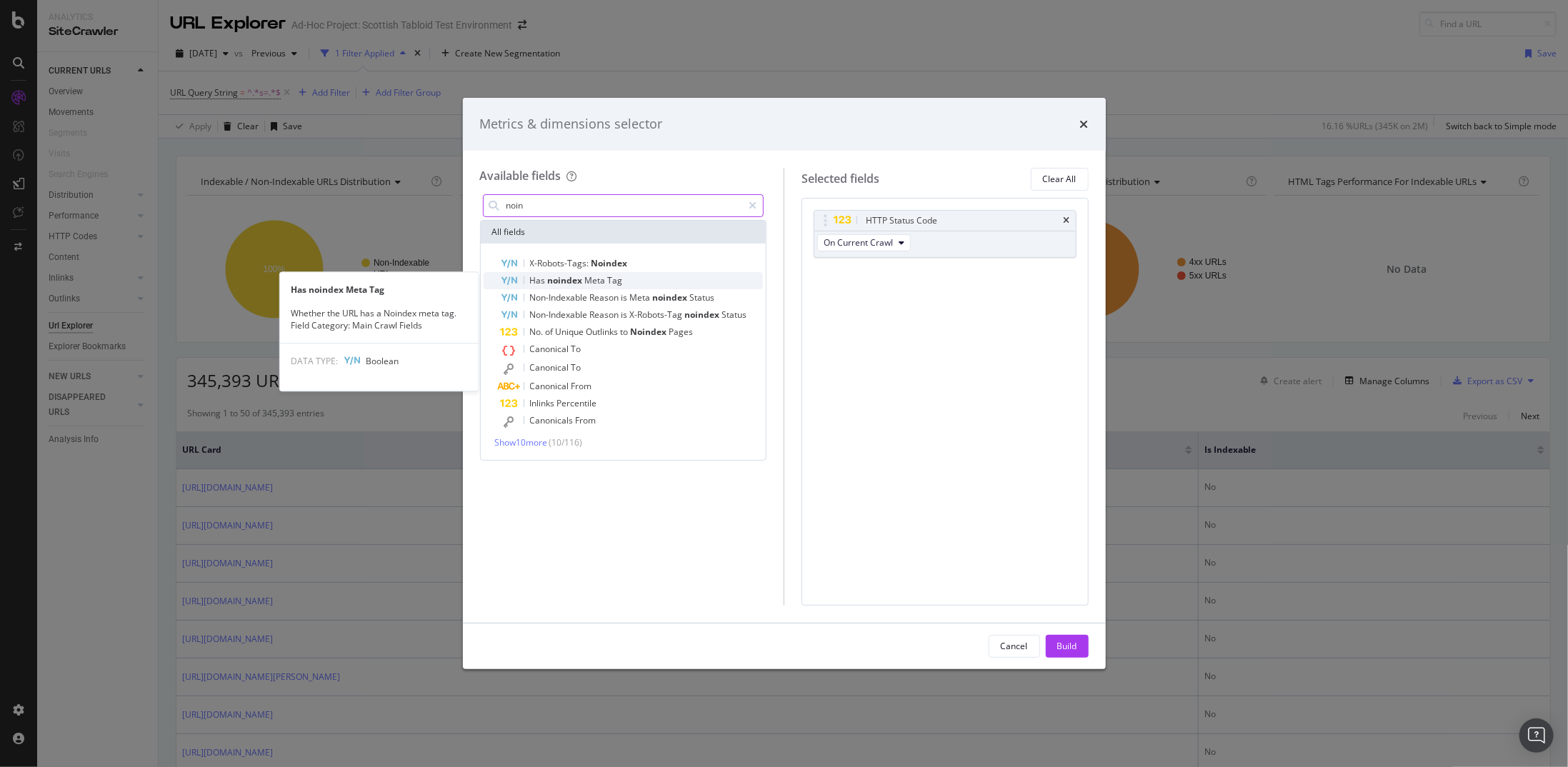
type input "noin"
click at [637, 280] on div "Has noindex Meta Tag" at bounding box center [632, 281] width 263 height 17
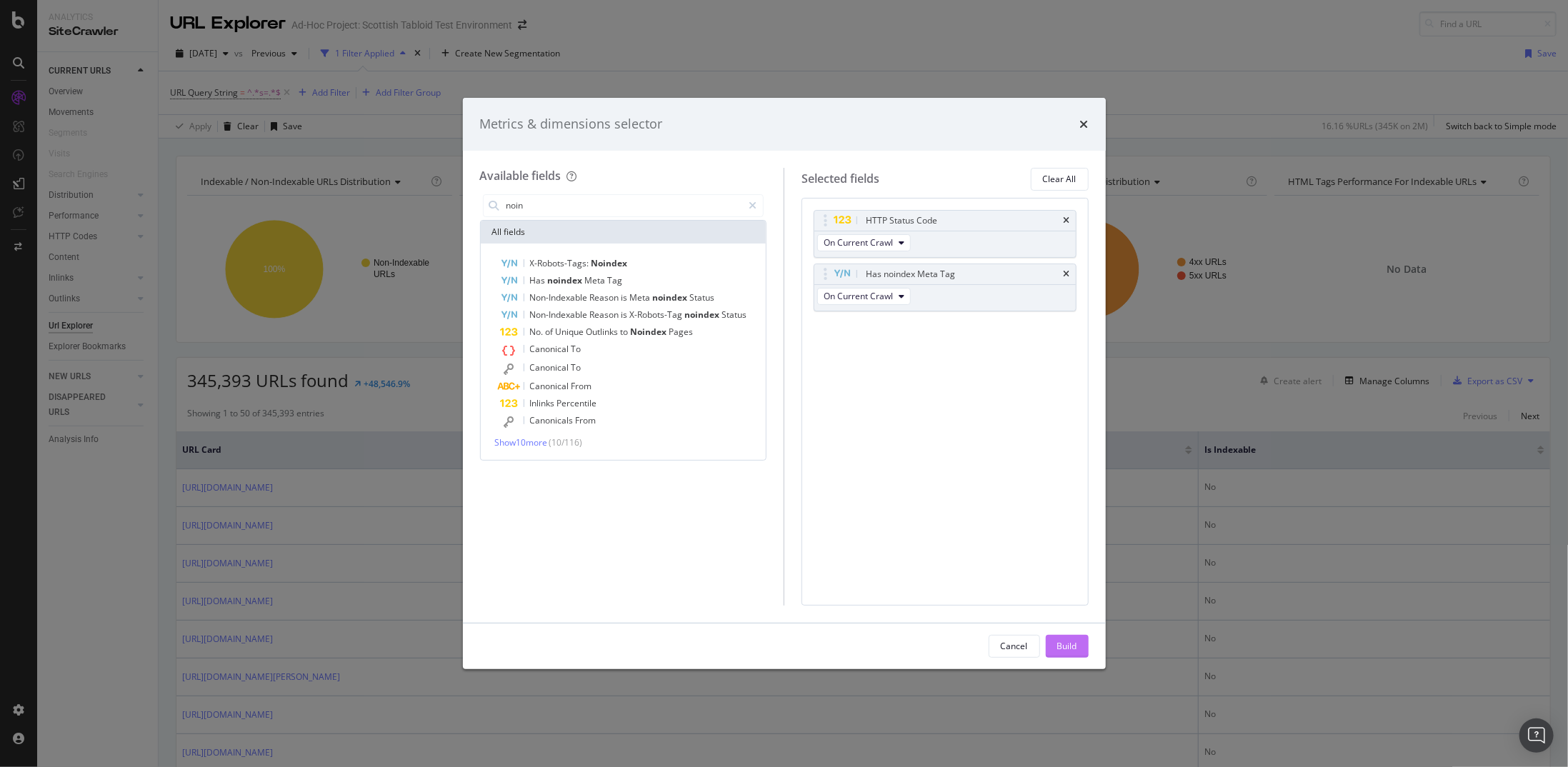
click at [1066, 654] on div "Build" at bounding box center [1068, 647] width 20 height 22
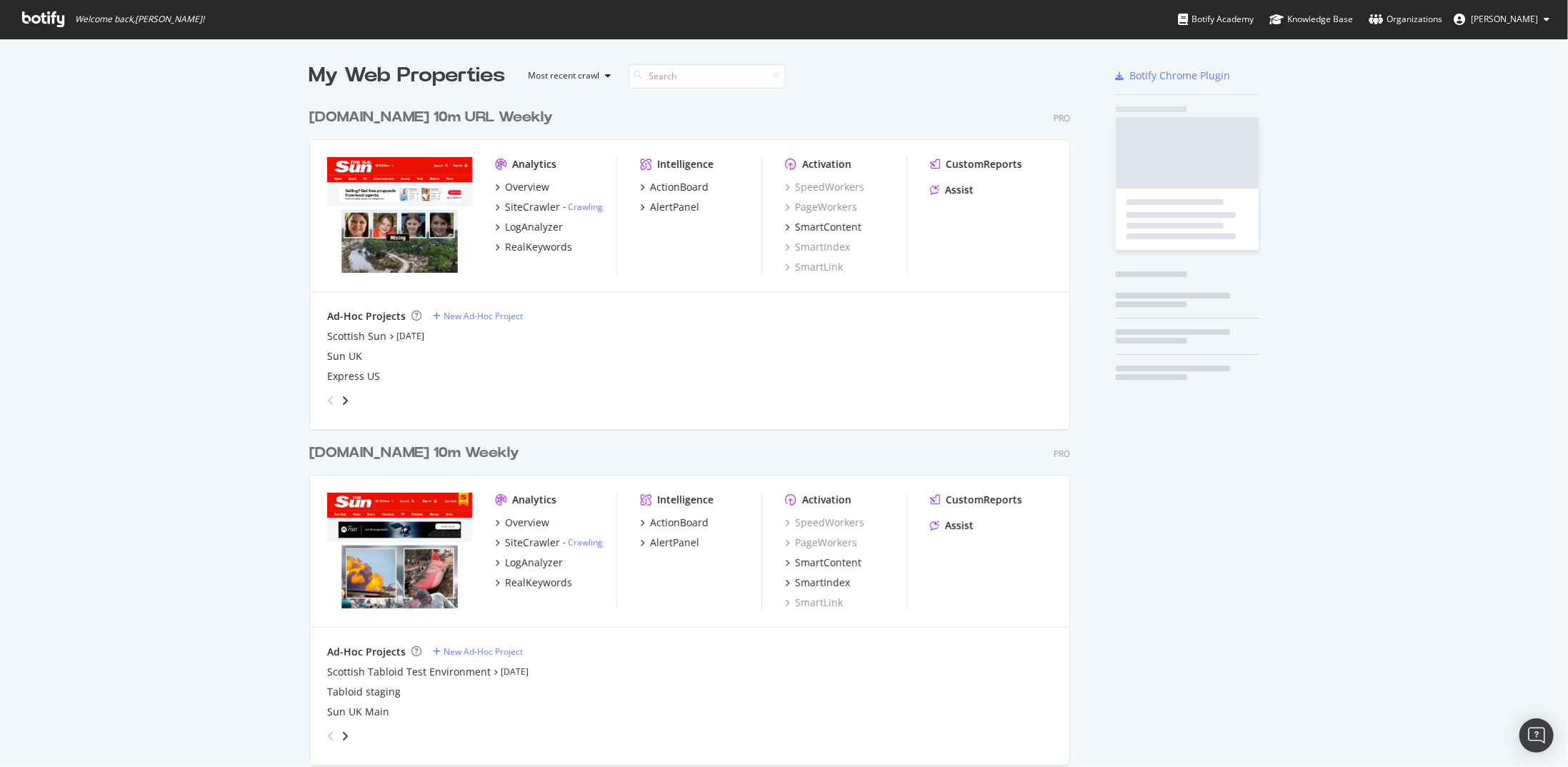
scroll to position [1581, 762]
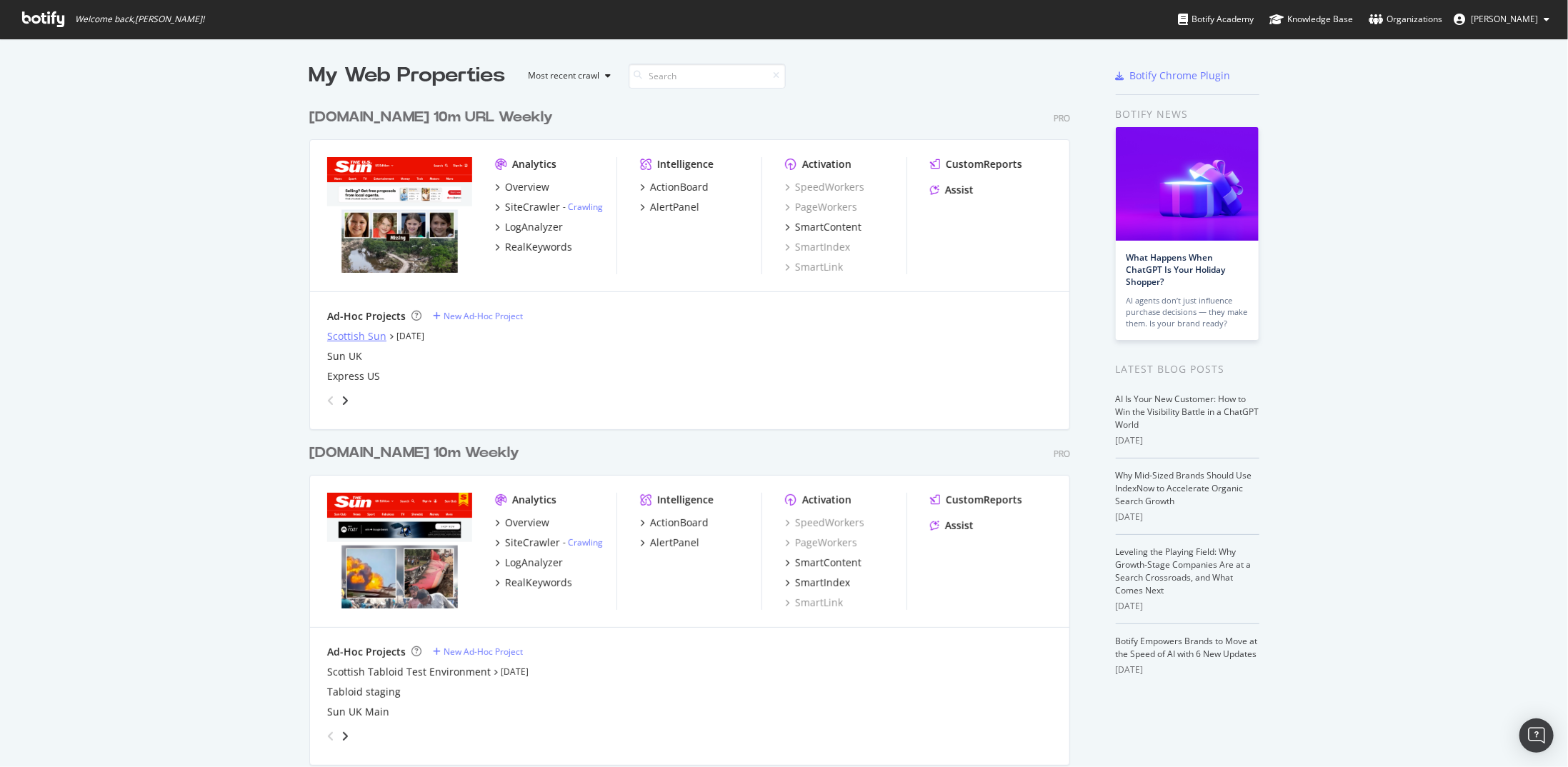
click at [358, 336] on div "Scottish Sun" at bounding box center [357, 336] width 59 height 14
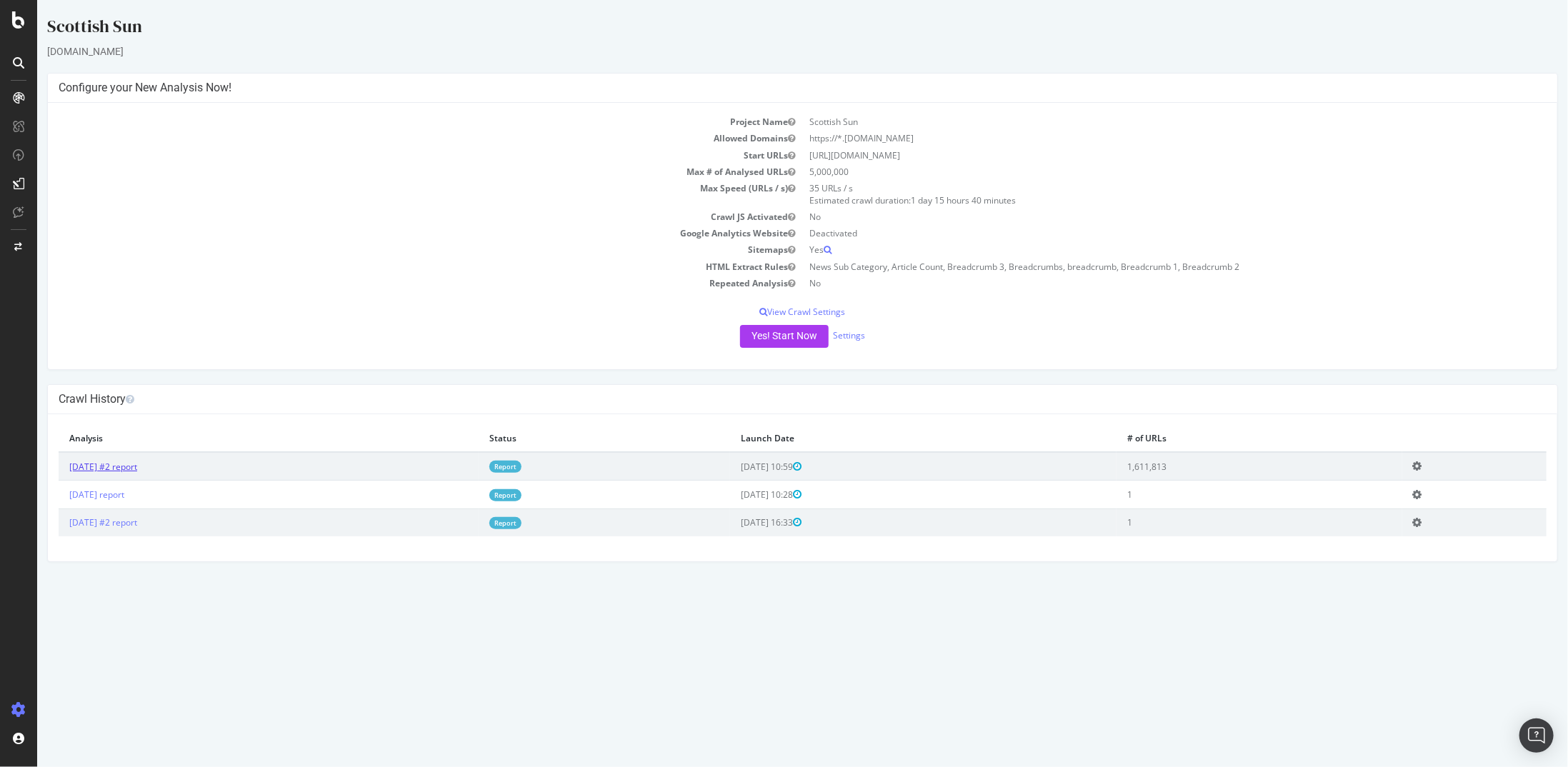
click at [136, 464] on link "2025 Aug. 8th #2 report" at bounding box center [103, 466] width 68 height 12
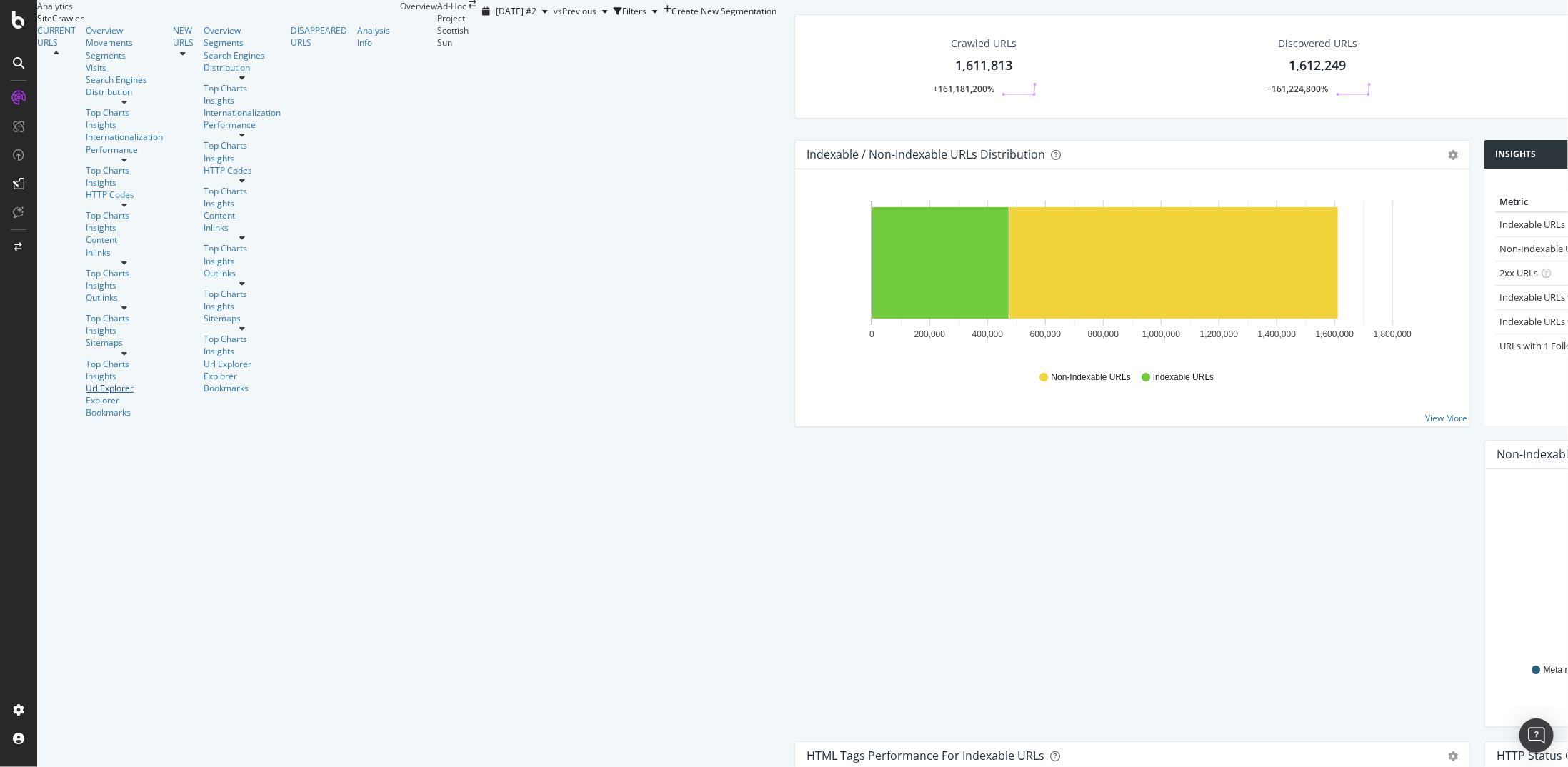
click at [91, 382] on div "Url Explorer" at bounding box center [124, 388] width 77 height 12
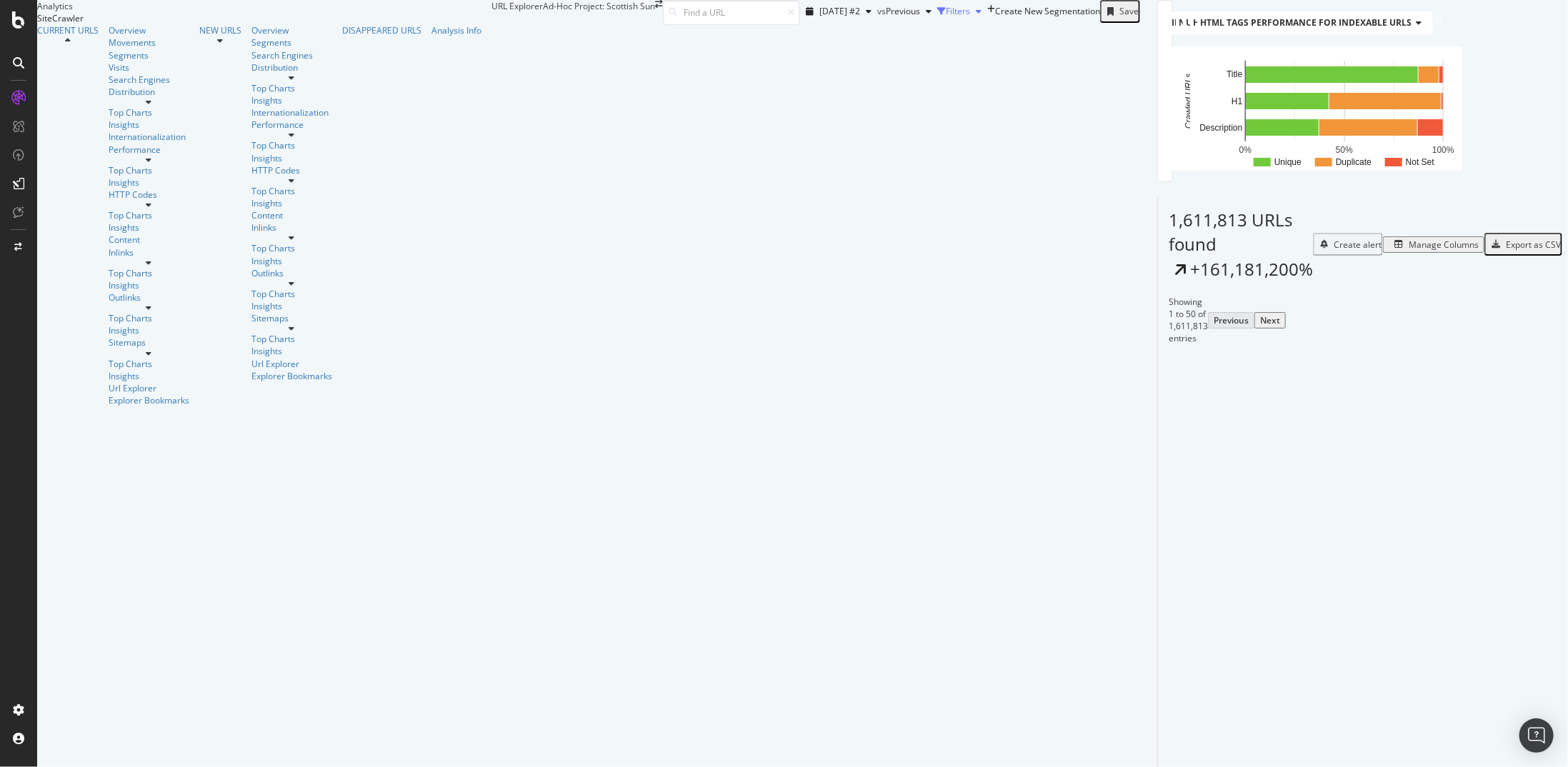
click at [946, 17] on div "Filters" at bounding box center [957, 11] width 24 height 12
click at [825, 37] on div "Add Filter" at bounding box center [844, 30] width 38 height 12
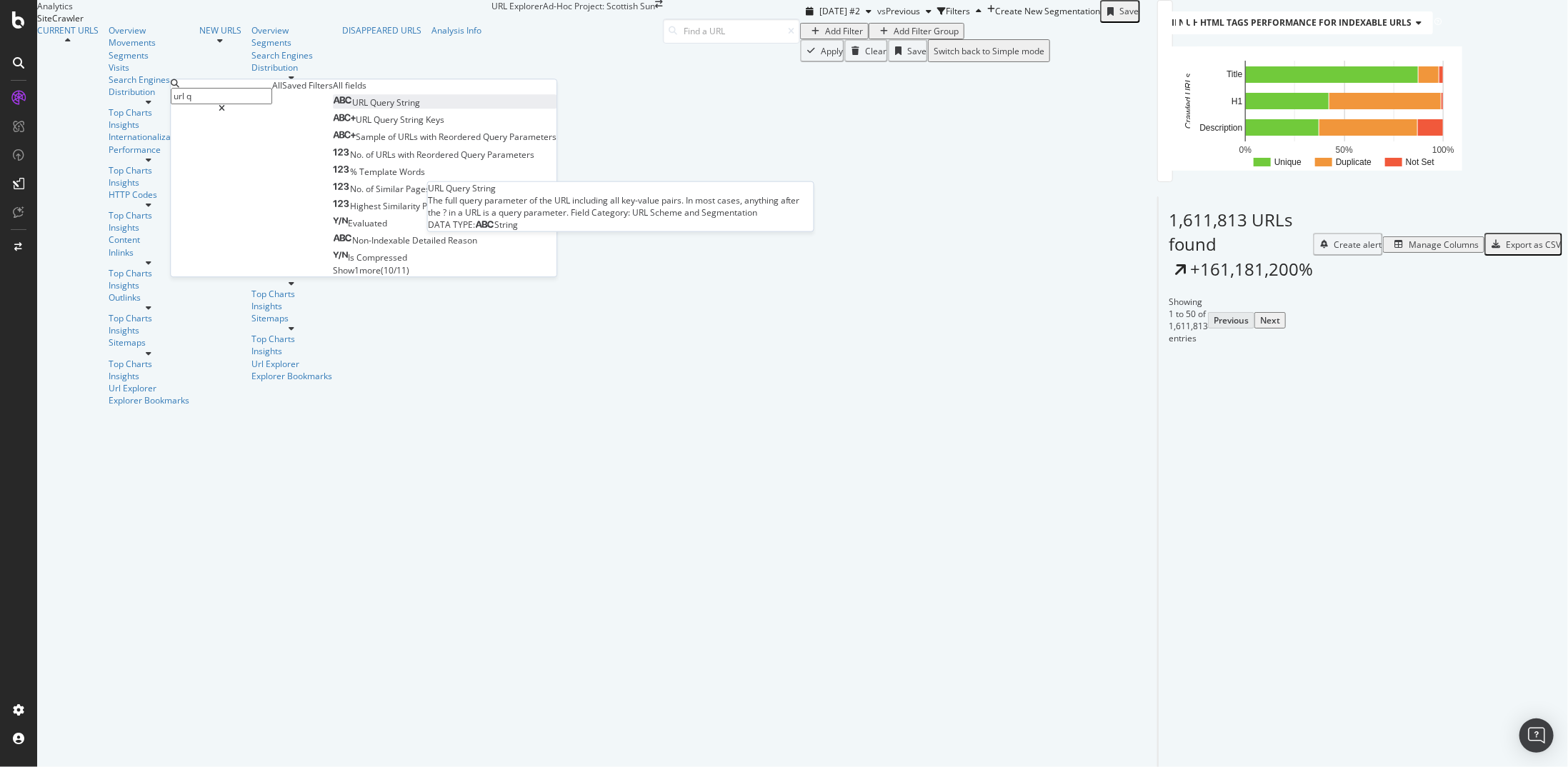
type input "url q"
click at [370, 109] on span "Query" at bounding box center [383, 102] width 26 height 12
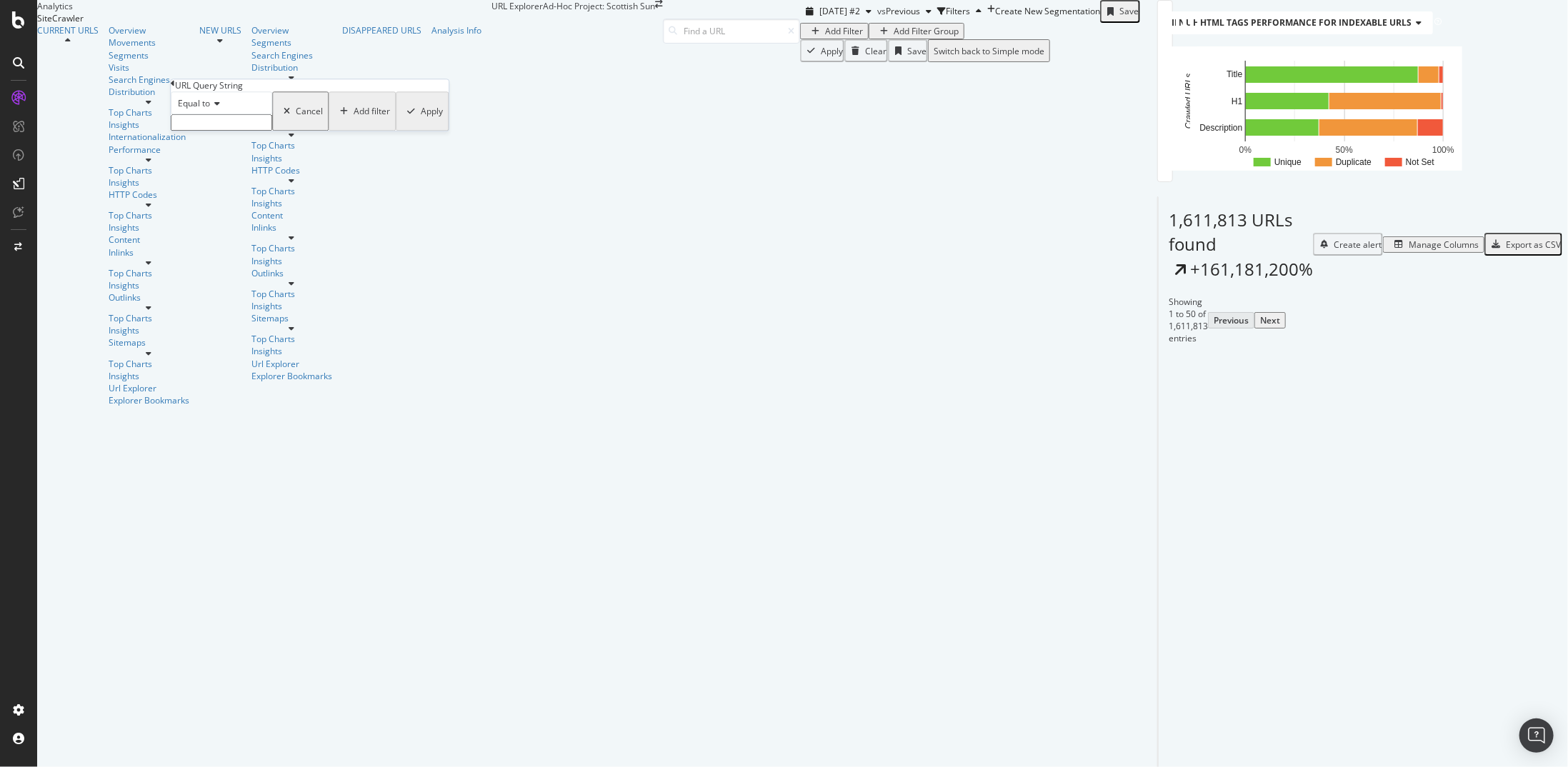
click at [221, 115] on div "Equal to" at bounding box center [221, 103] width 102 height 23
click at [228, 220] on div "Contains" at bounding box center [221, 212] width 100 height 15
click at [230, 130] on input "text" at bounding box center [221, 123] width 102 height 17
type input "s="
click at [421, 121] on div "Apply" at bounding box center [432, 115] width 22 height 12
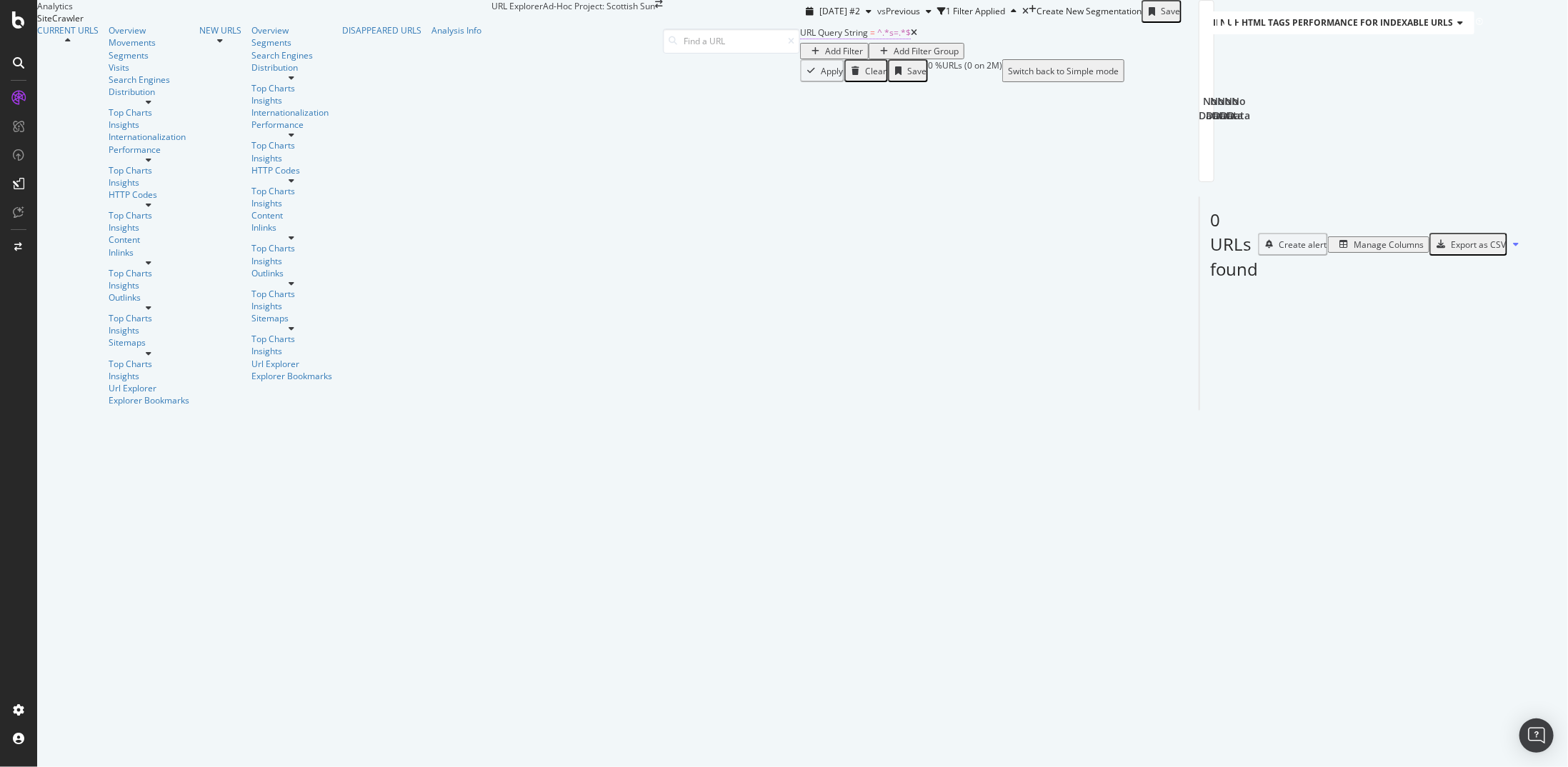
click at [878, 38] on span "^.*s=.*$" at bounding box center [894, 32] width 33 height 12
click at [1181, 82] on div "Indexable / Non-Indexable URLs distribution Chart (by Value) Table Expand Expor…" at bounding box center [1181, 41] width 0 height 82
click at [911, 37] on icon at bounding box center [914, 33] width 7 height 9
